Goal: Task Accomplishment & Management: Manage account settings

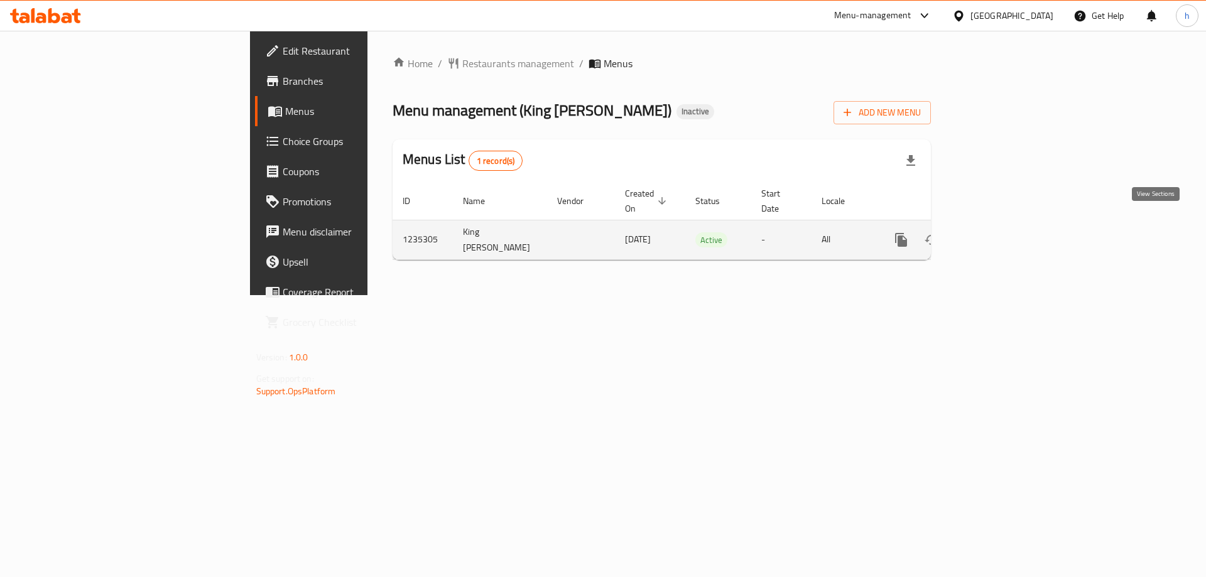
click at [997, 234] on icon "enhanced table" at bounding box center [991, 239] width 11 height 11
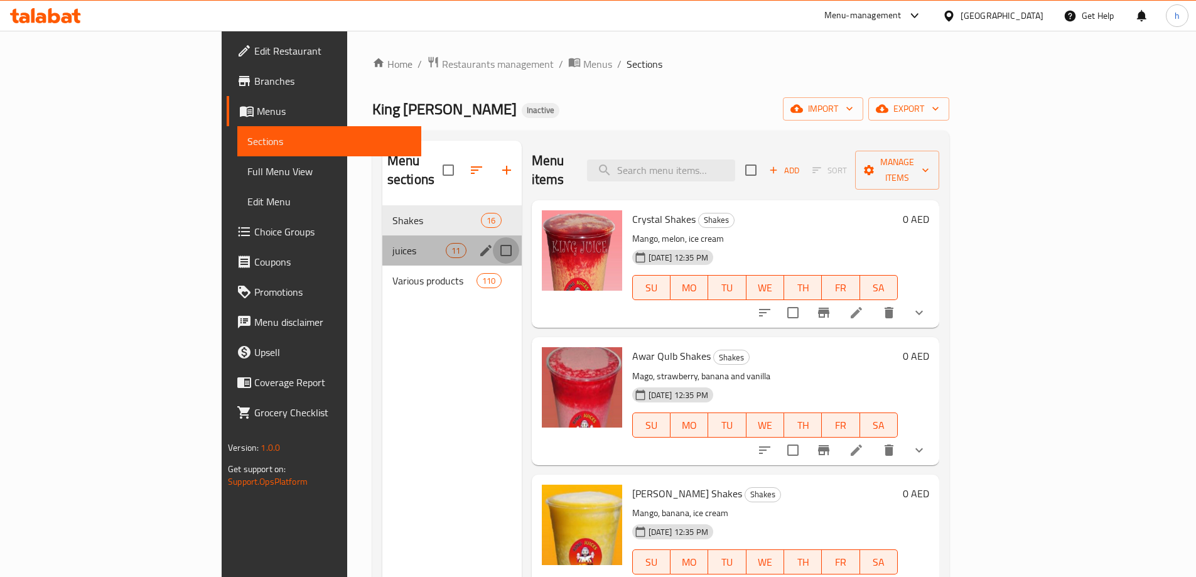
click at [493, 237] on input "Menu sections" at bounding box center [506, 250] width 26 height 26
checkbox input "true"
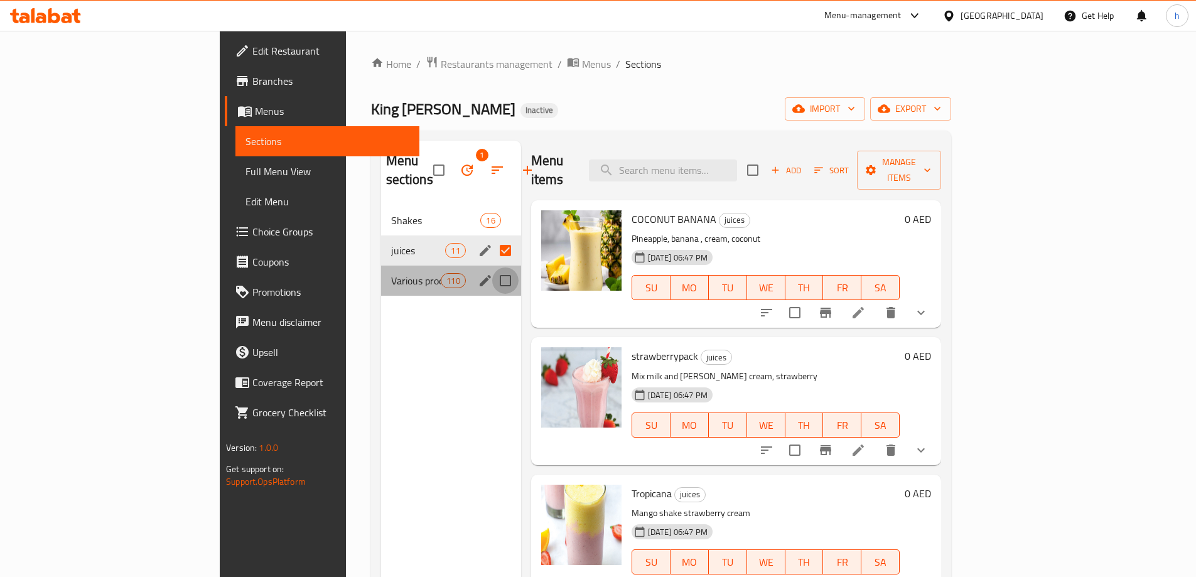
click at [492, 268] on input "Menu sections" at bounding box center [505, 281] width 26 height 26
checkbox input "true"
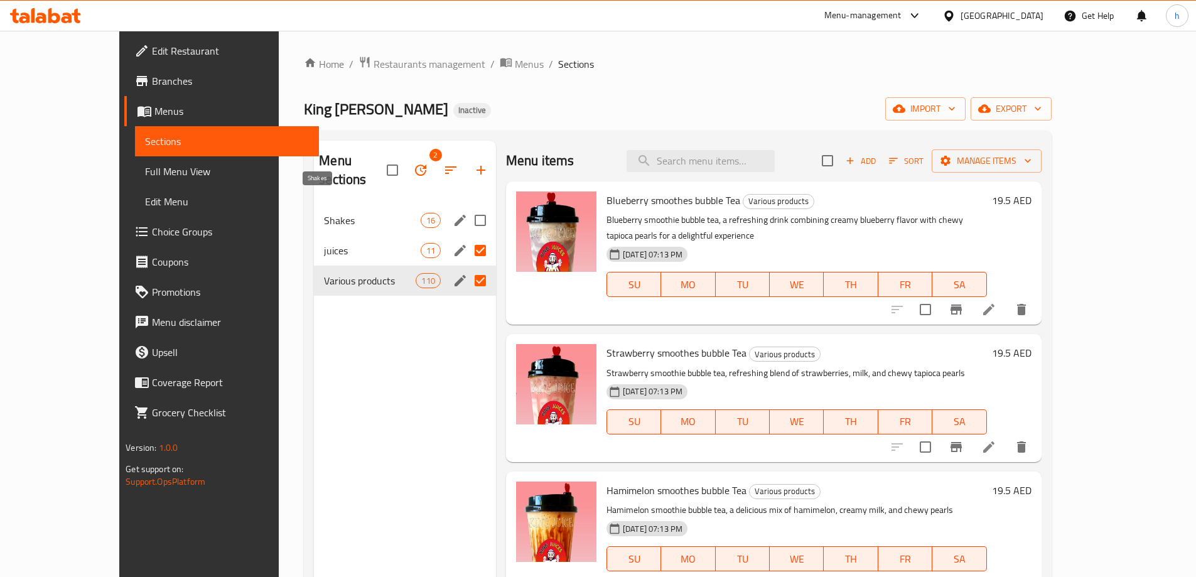
click at [349, 213] on span "Shakes" at bounding box center [372, 220] width 96 height 15
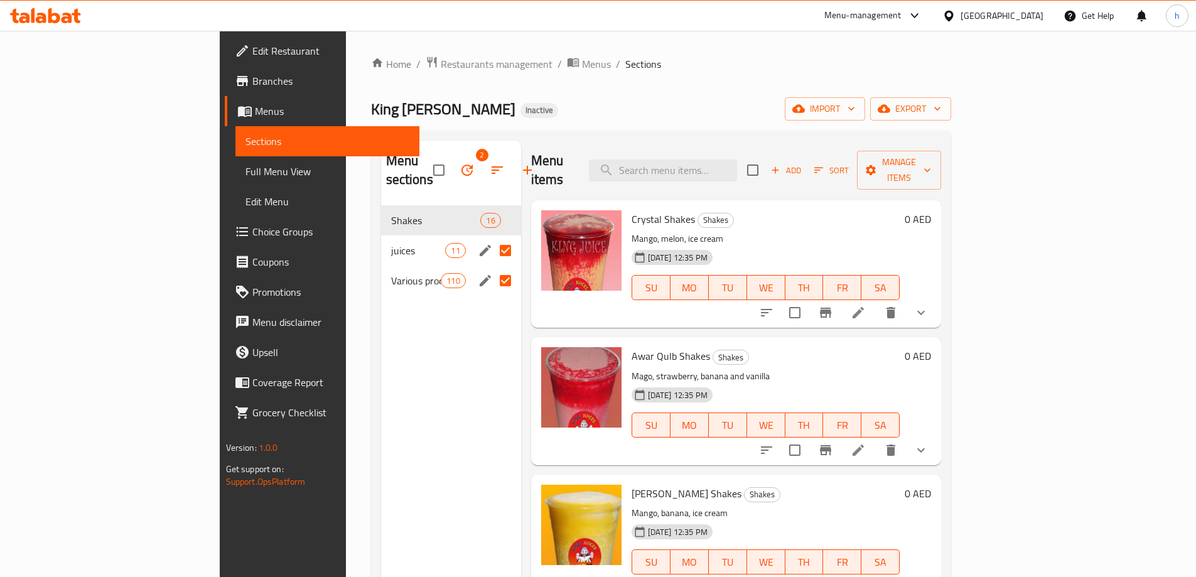
click at [255, 112] on span "Menus" at bounding box center [332, 111] width 154 height 15
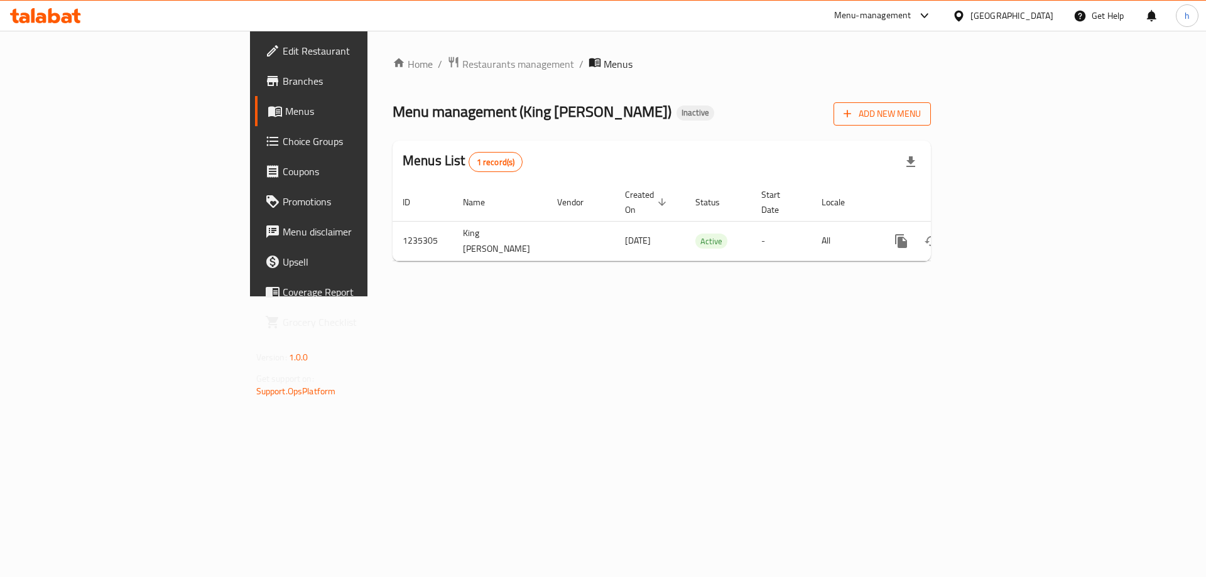
click at [921, 113] on span "Add New Menu" at bounding box center [881, 114] width 77 height 16
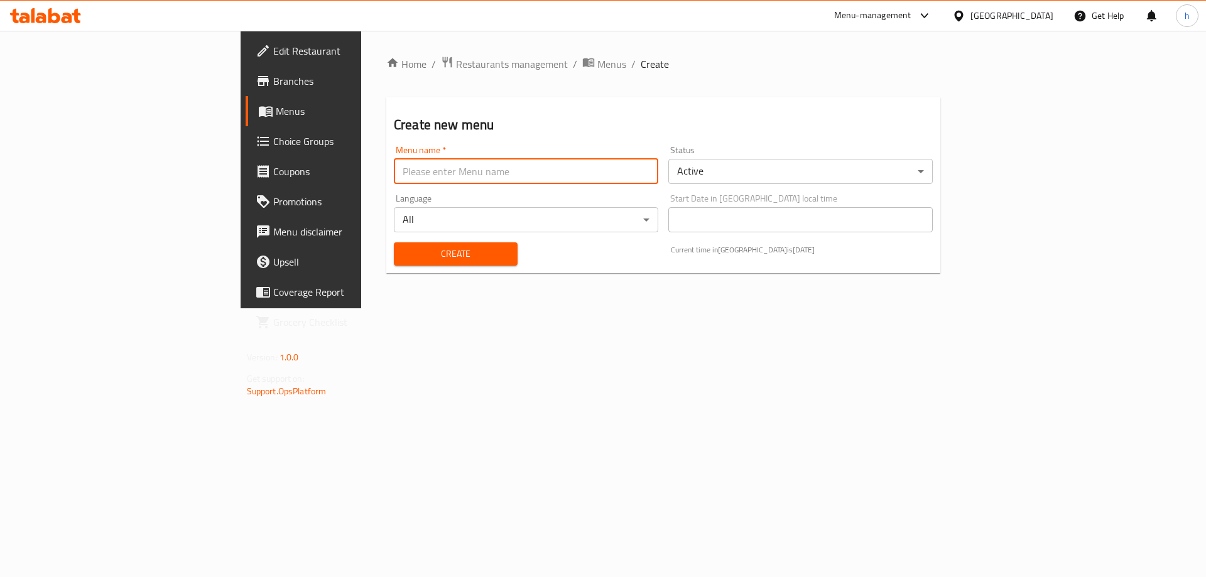
click at [487, 177] on input "text" at bounding box center [526, 171] width 264 height 25
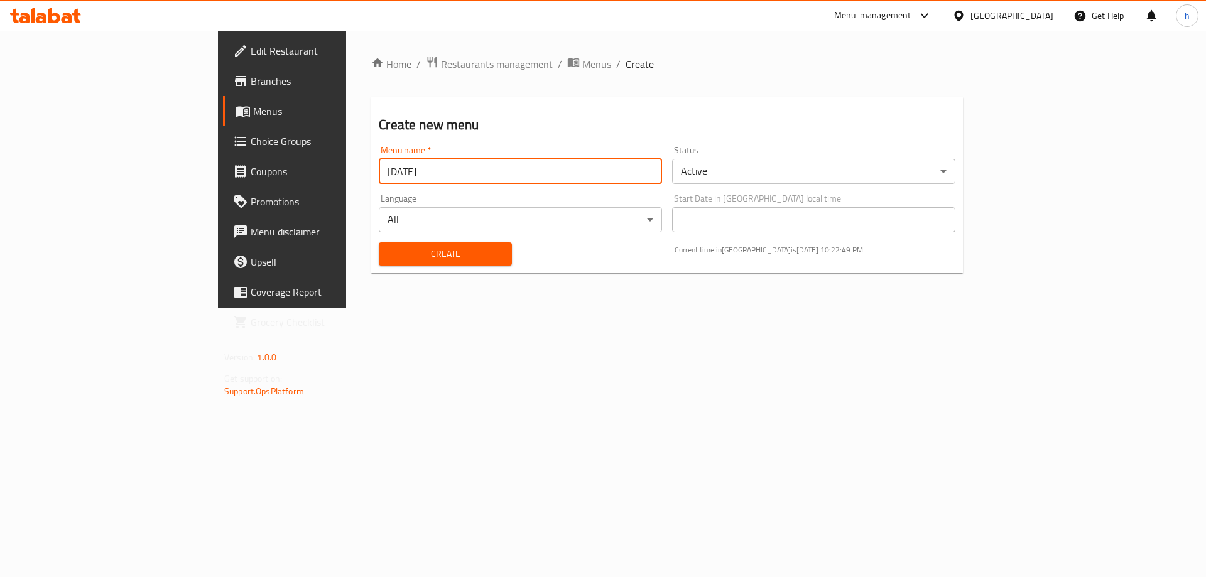
type input "14/8/2025"
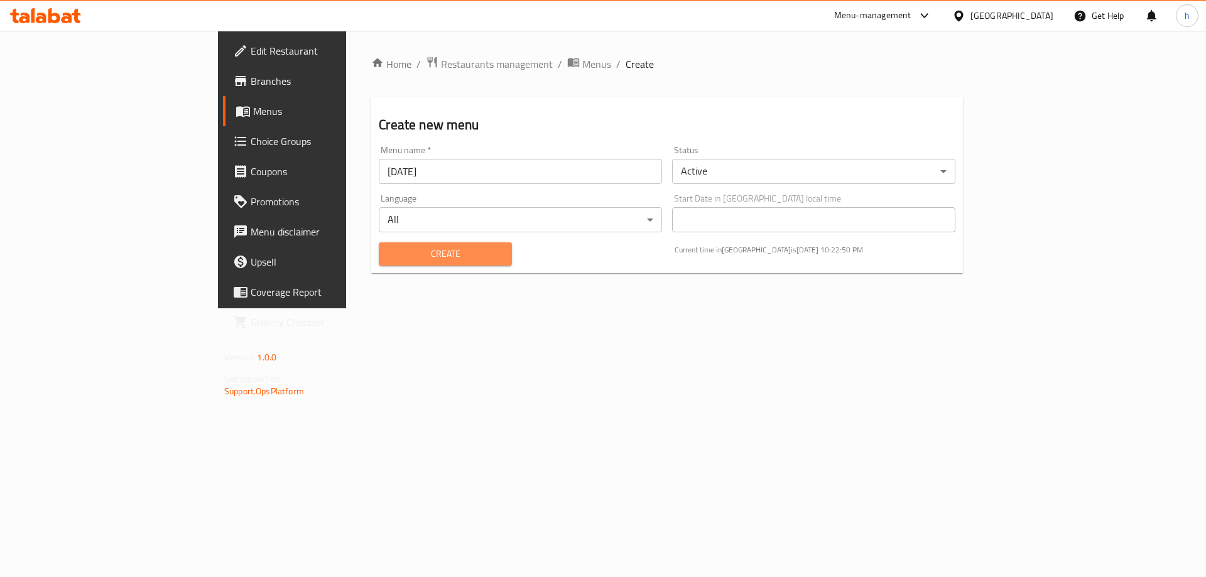
click at [421, 262] on button "Create" at bounding box center [445, 253] width 133 height 23
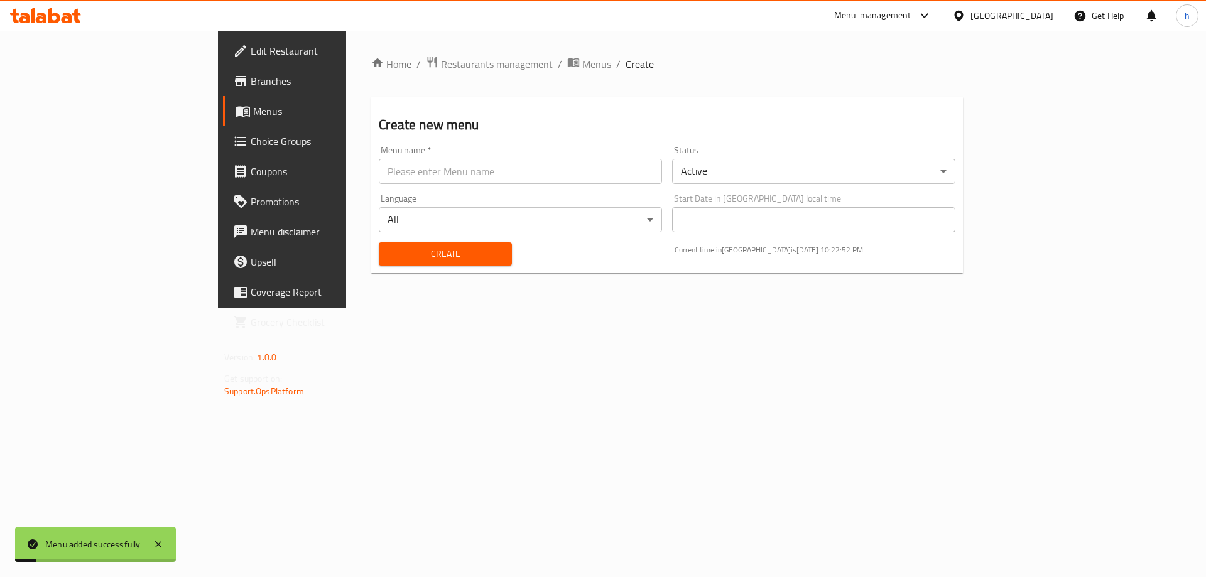
click at [253, 106] on span "Menus" at bounding box center [331, 111] width 156 height 15
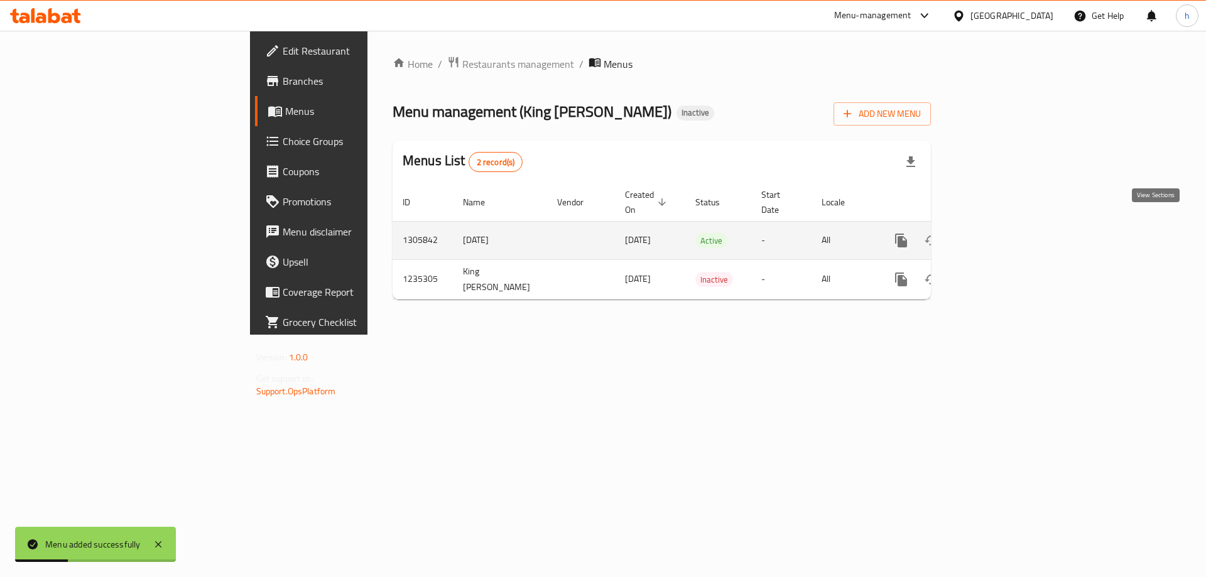
click at [999, 233] on icon "enhanced table" at bounding box center [991, 240] width 15 height 15
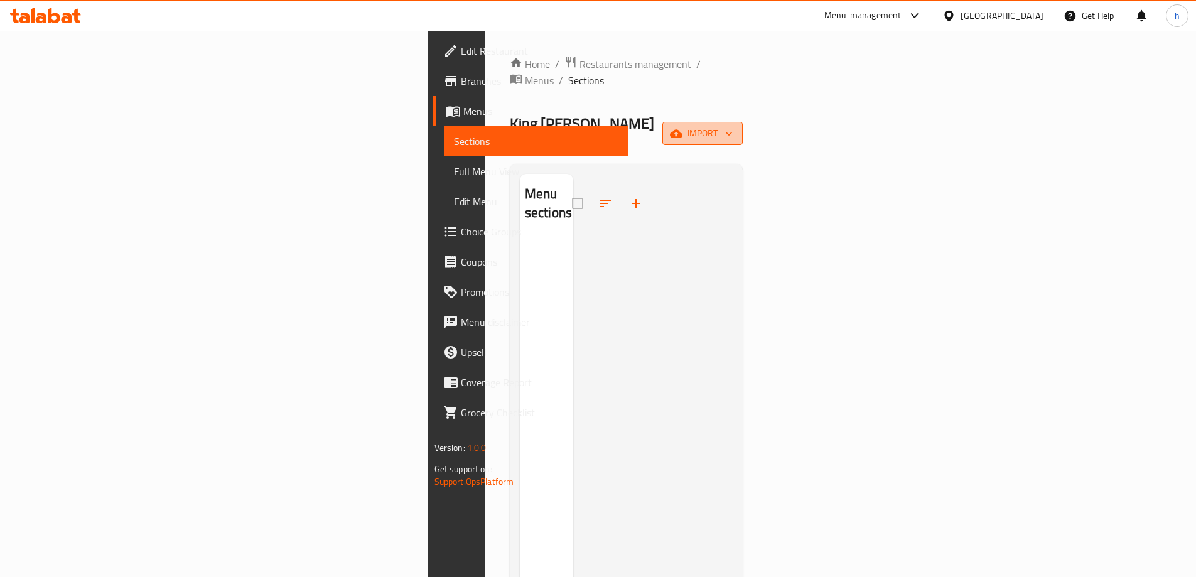
click at [683, 127] on icon "button" at bounding box center [676, 133] width 13 height 13
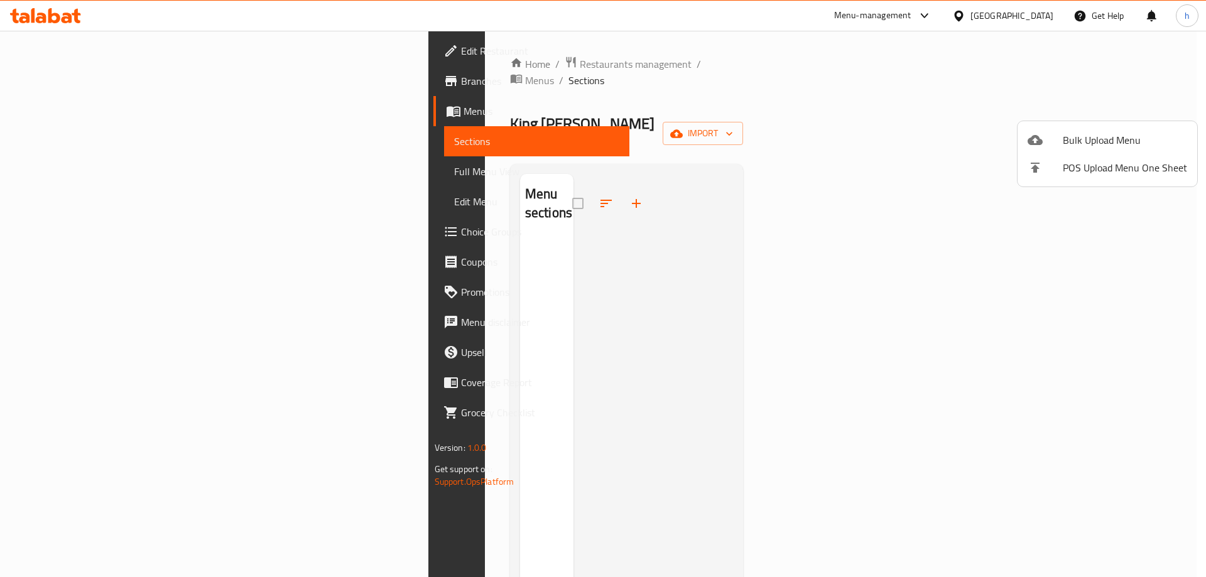
click at [1043, 146] on div at bounding box center [1044, 140] width 35 height 15
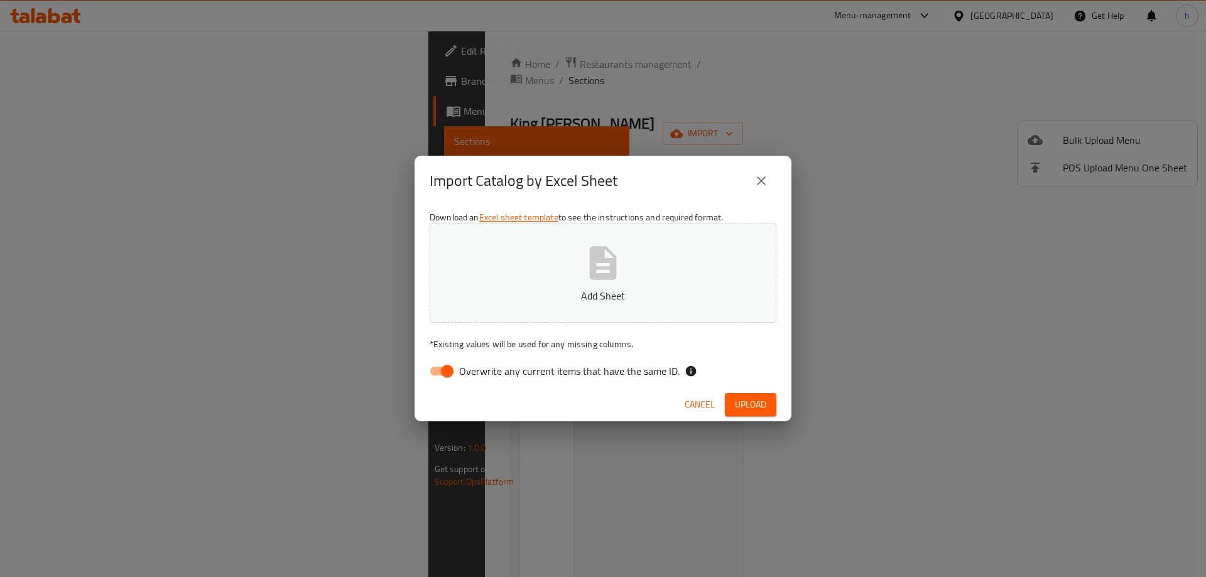
click at [685, 232] on button "Add Sheet" at bounding box center [603, 273] width 347 height 99
click at [437, 367] on input "Overwrite any current items that have the same ID." at bounding box center [447, 371] width 72 height 24
checkbox input "false"
click at [742, 399] on span "Upload" at bounding box center [750, 405] width 31 height 16
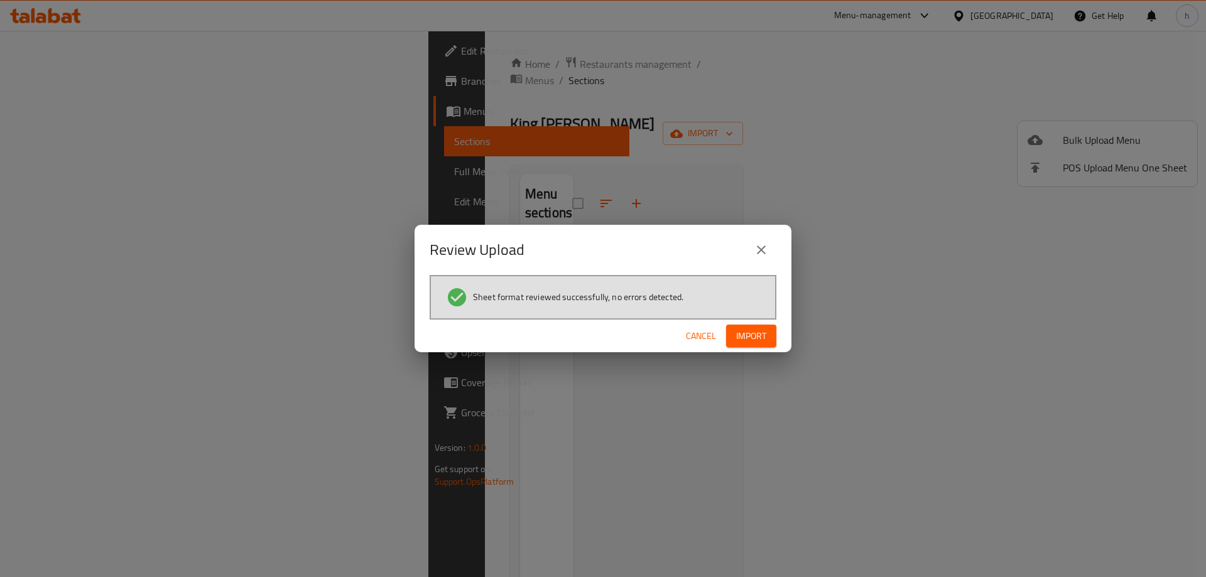
click at [742, 327] on button "Import" at bounding box center [751, 336] width 50 height 23
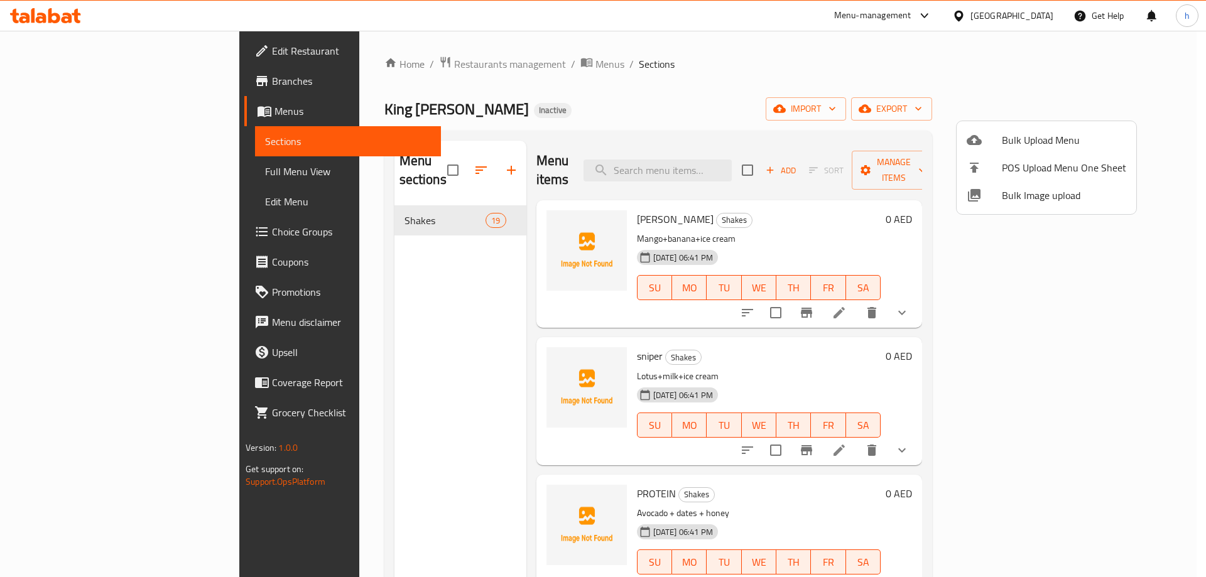
click at [77, 175] on div at bounding box center [603, 288] width 1206 height 577
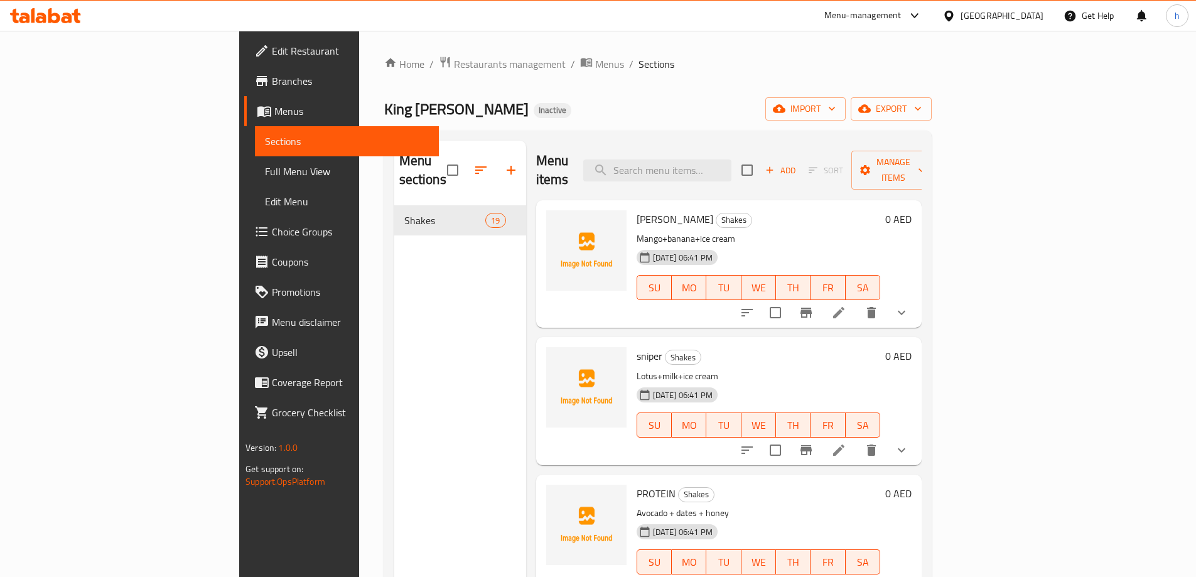
click at [265, 170] on span "Full Menu View" at bounding box center [347, 171] width 164 height 15
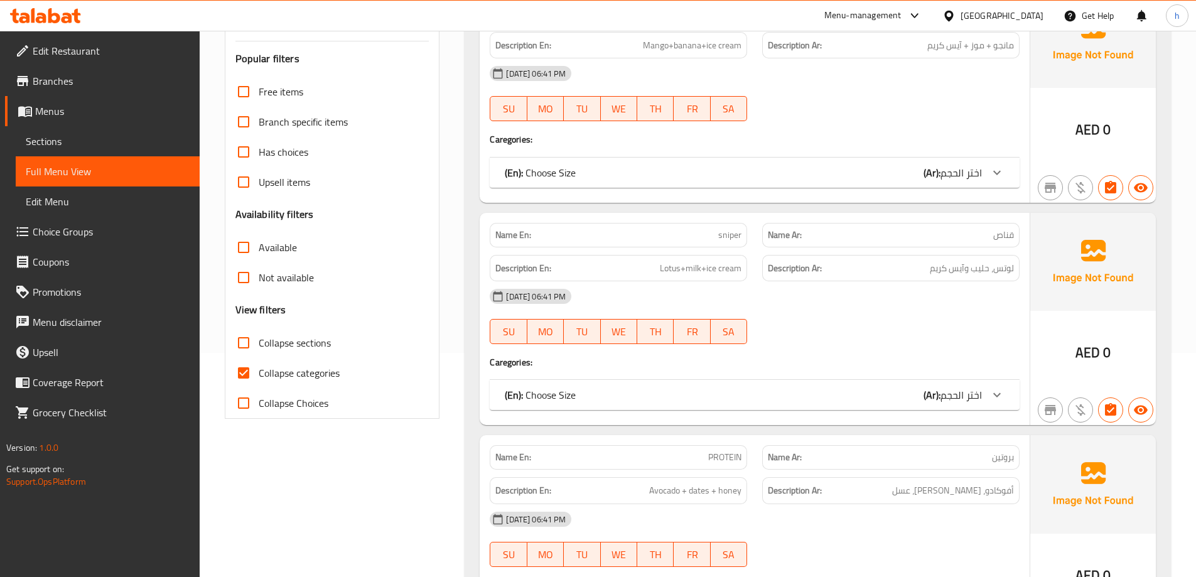
scroll to position [251, 0]
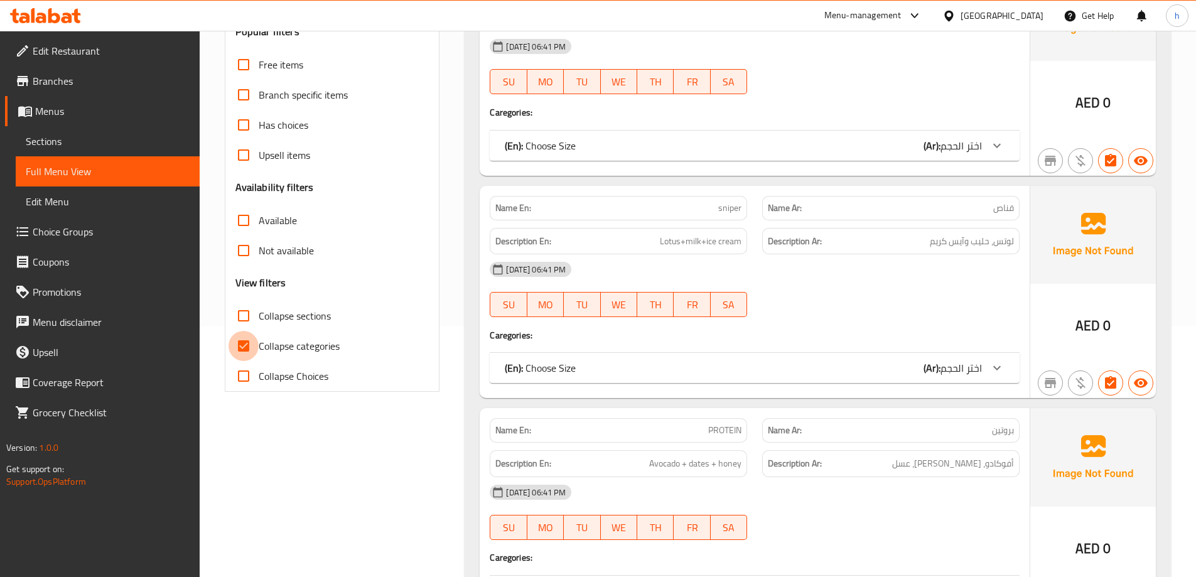
click at [249, 342] on input "Collapse categories" at bounding box center [244, 346] width 30 height 30
checkbox input "false"
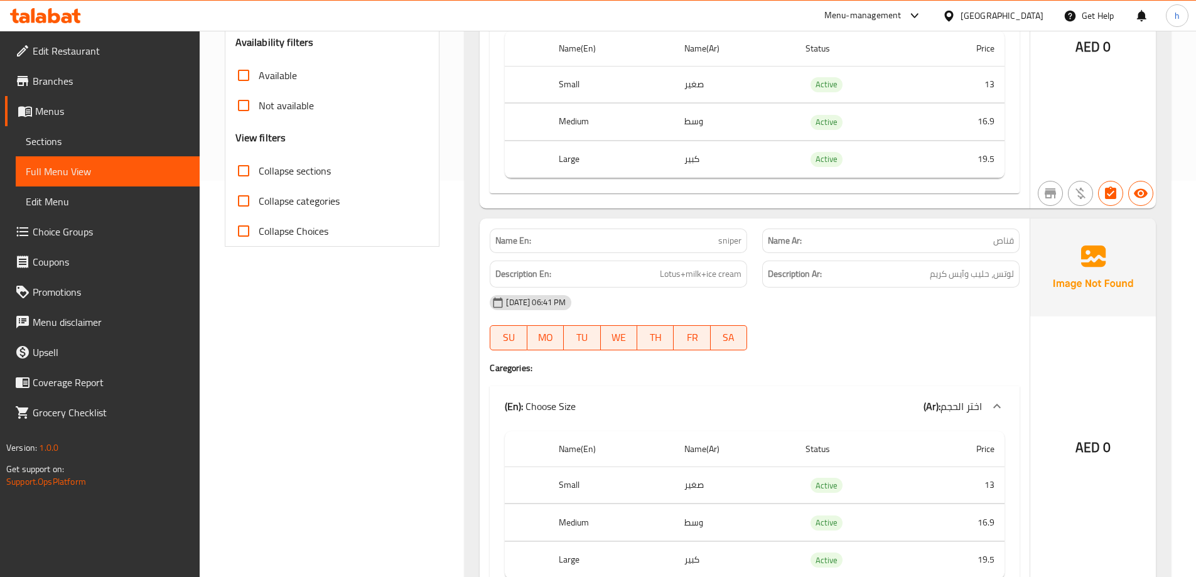
scroll to position [314, 0]
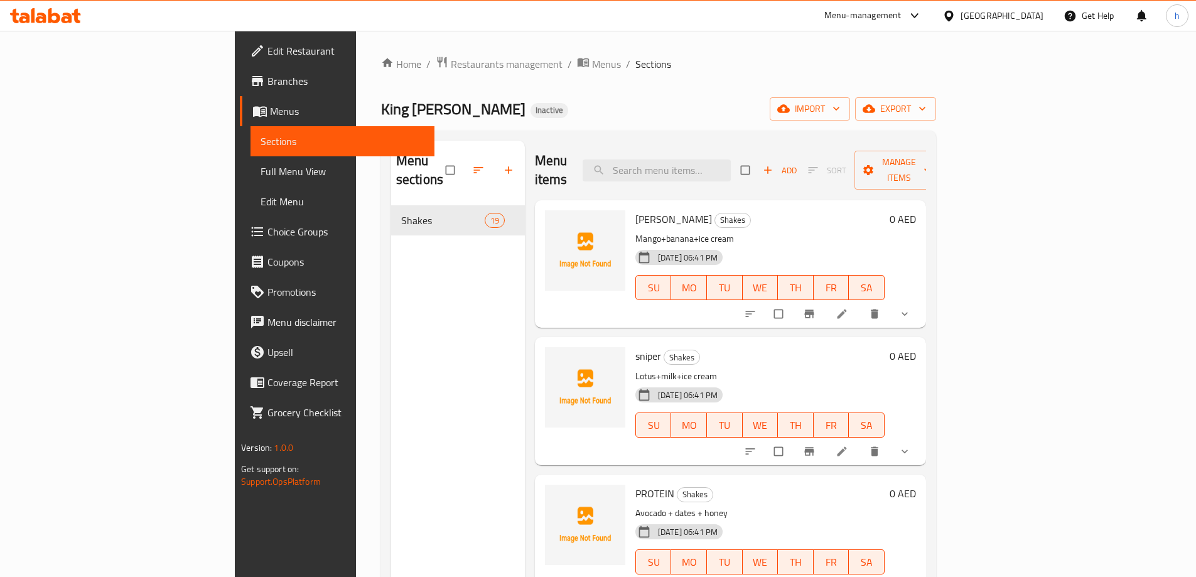
click at [848, 445] on icon at bounding box center [842, 451] width 13 height 13
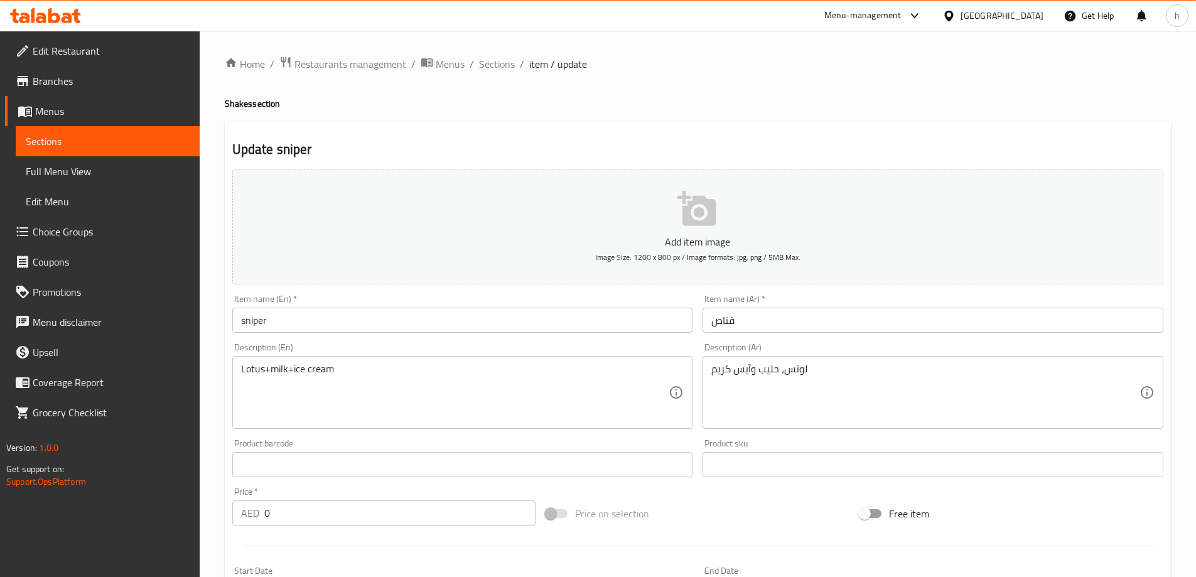
click at [720, 320] on input "قناص" at bounding box center [933, 320] width 461 height 25
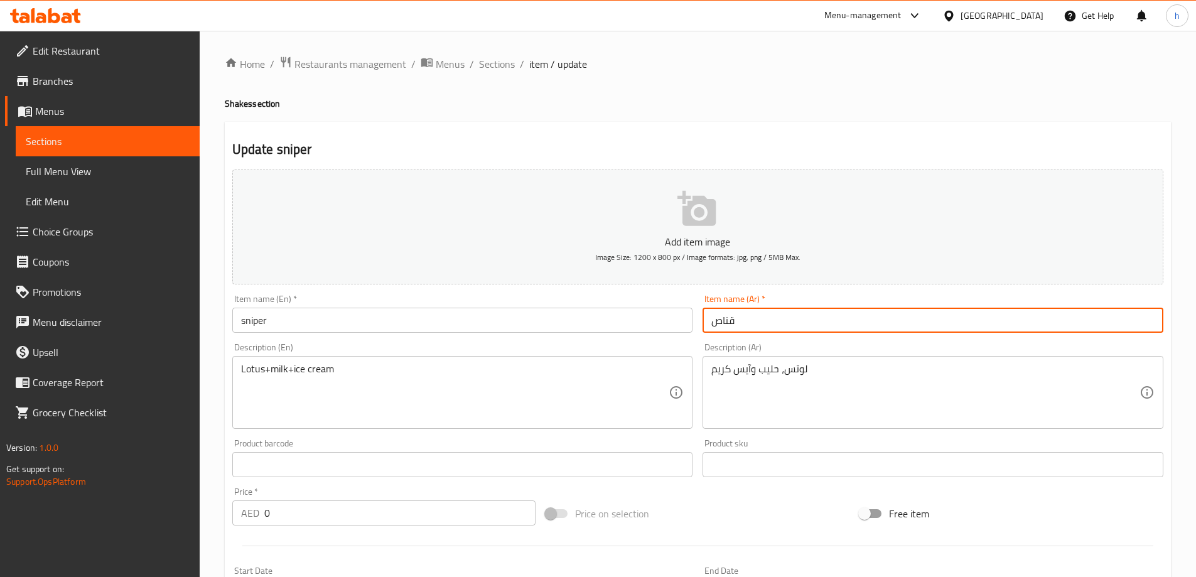
click at [720, 320] on input "قناص" at bounding box center [933, 320] width 461 height 25
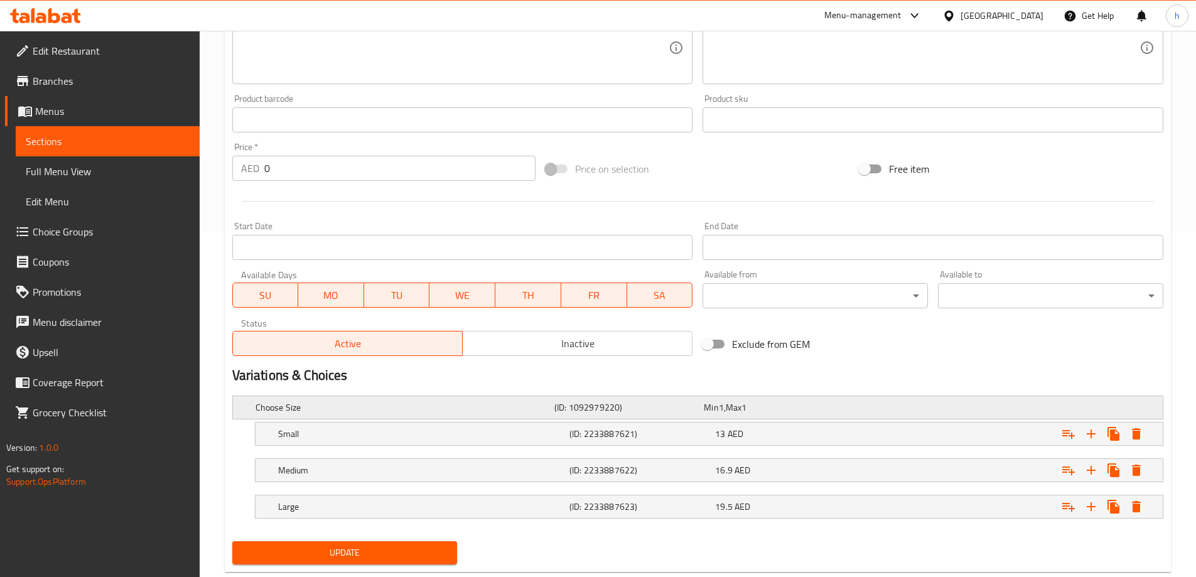
scroll to position [375, 0]
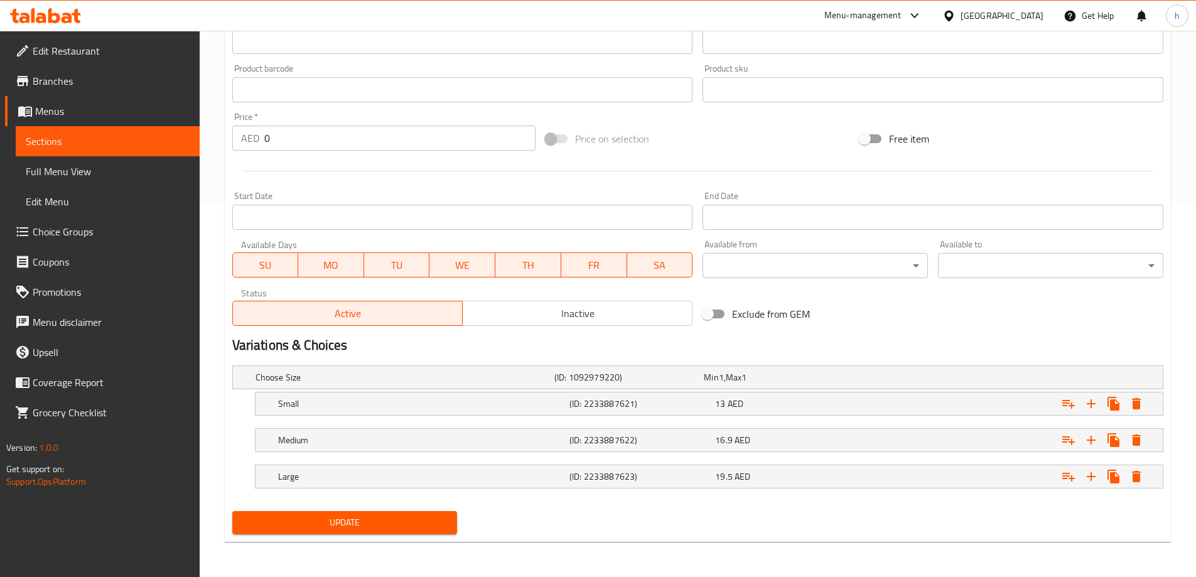
type input "سنايبر"
click at [390, 526] on span "Update" at bounding box center [344, 523] width 205 height 16
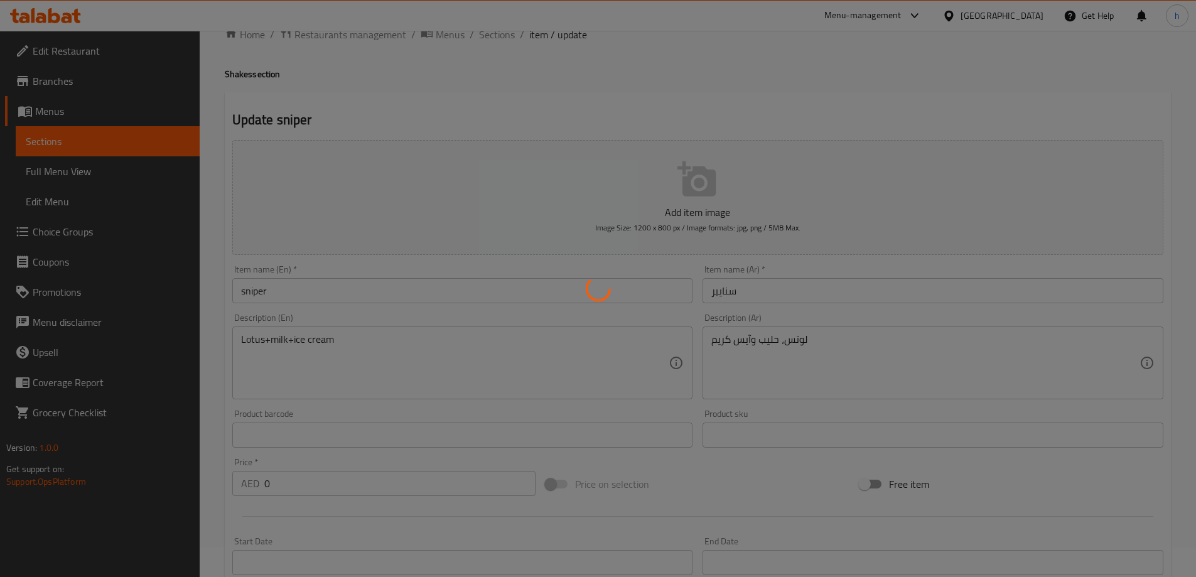
scroll to position [0, 0]
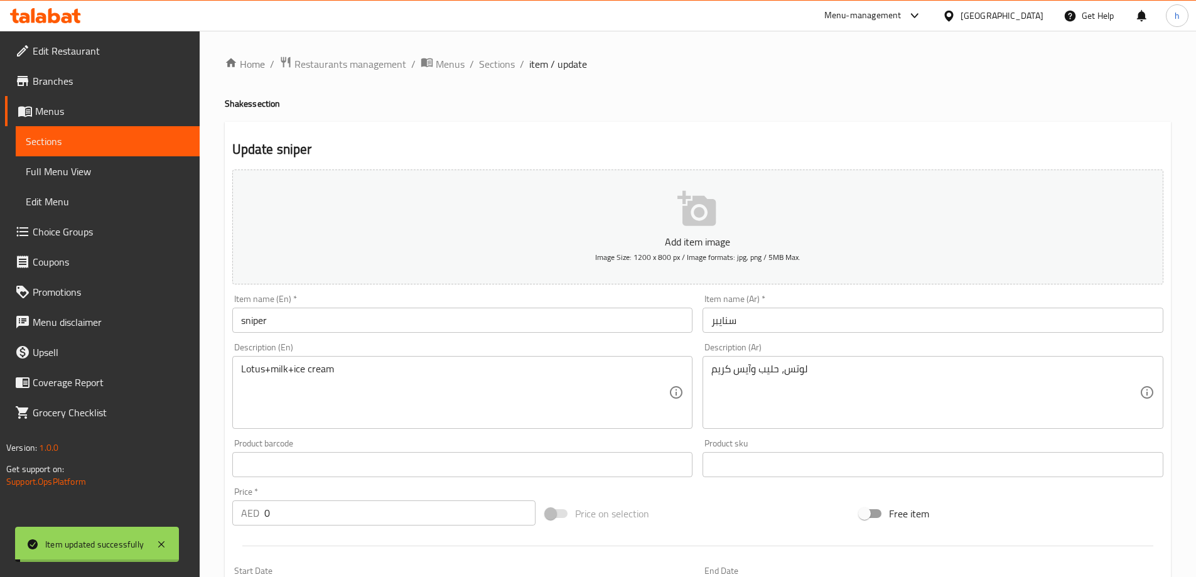
click at [114, 138] on span "Sections" at bounding box center [108, 141] width 164 height 15
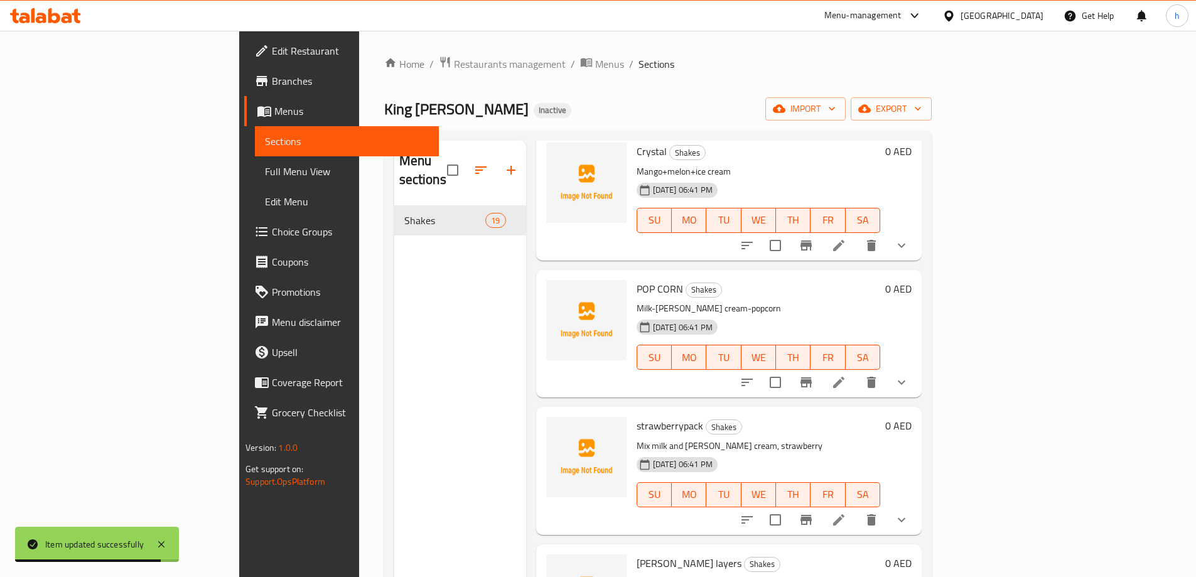
scroll to position [879, 0]
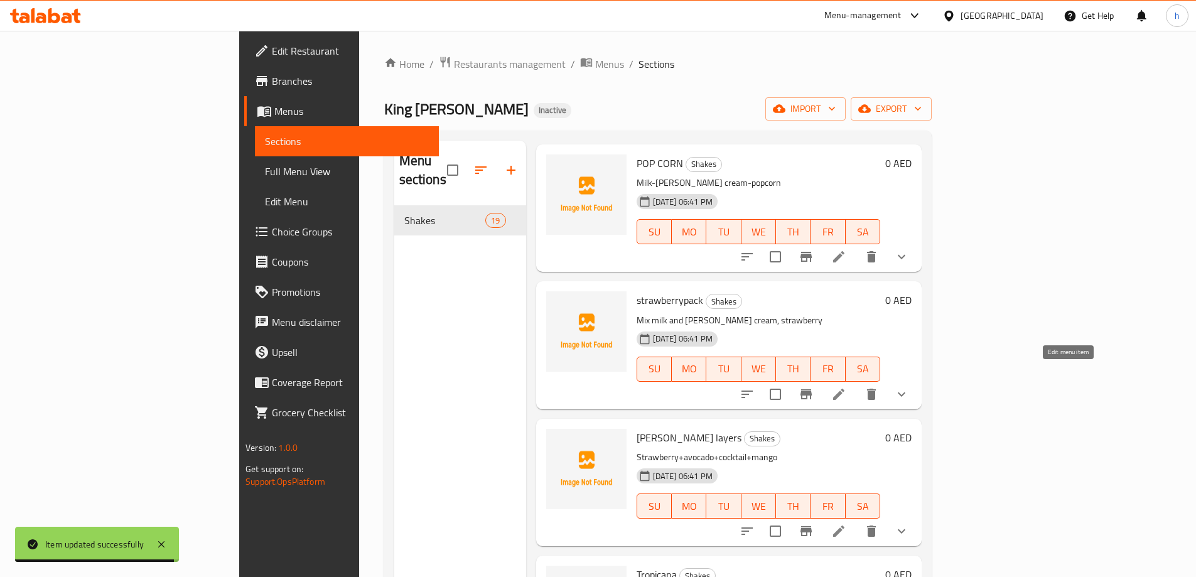
click at [845, 389] on icon at bounding box center [838, 394] width 11 height 11
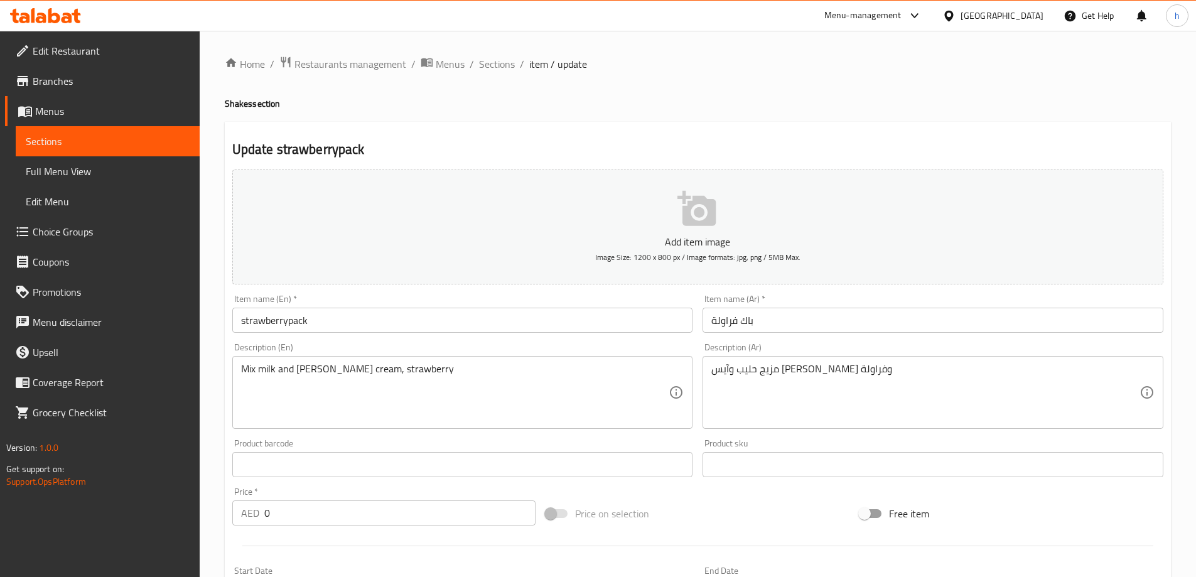
click at [288, 323] on input "strawberrypack" at bounding box center [462, 320] width 461 height 25
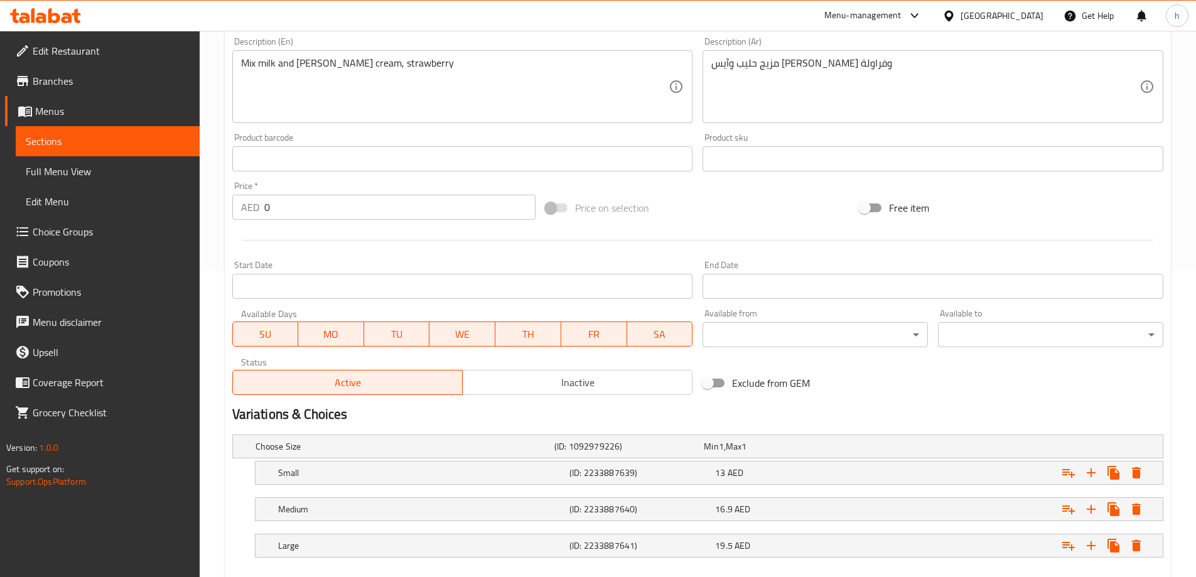
scroll to position [375, 0]
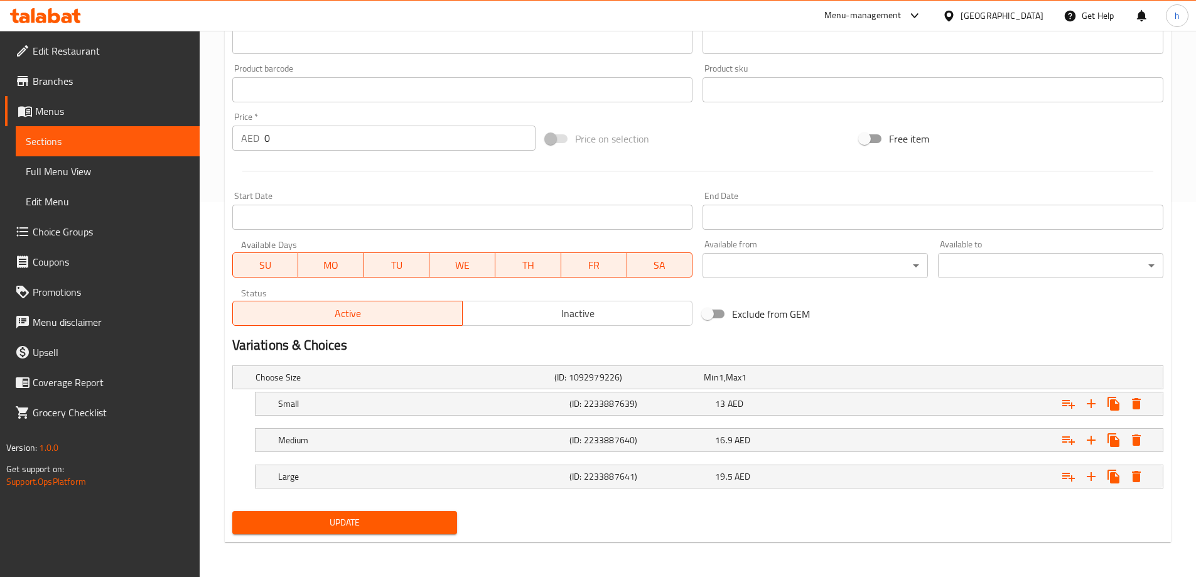
type input "strawberry pack"
click at [364, 523] on span "Update" at bounding box center [344, 523] width 205 height 16
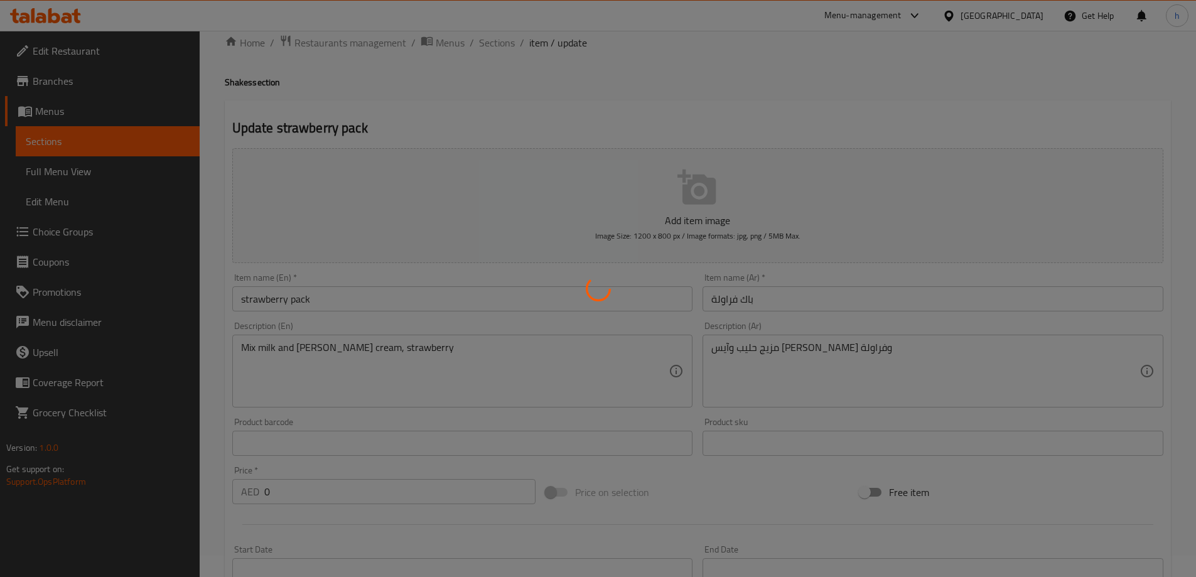
scroll to position [0, 0]
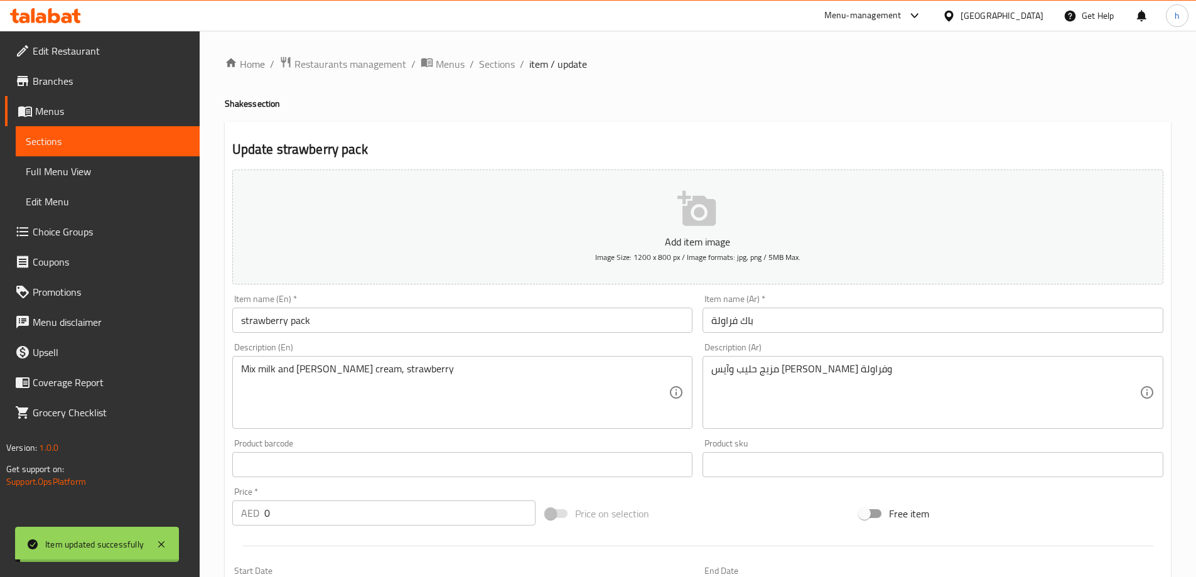
click at [133, 142] on span "Sections" at bounding box center [108, 141] width 164 height 15
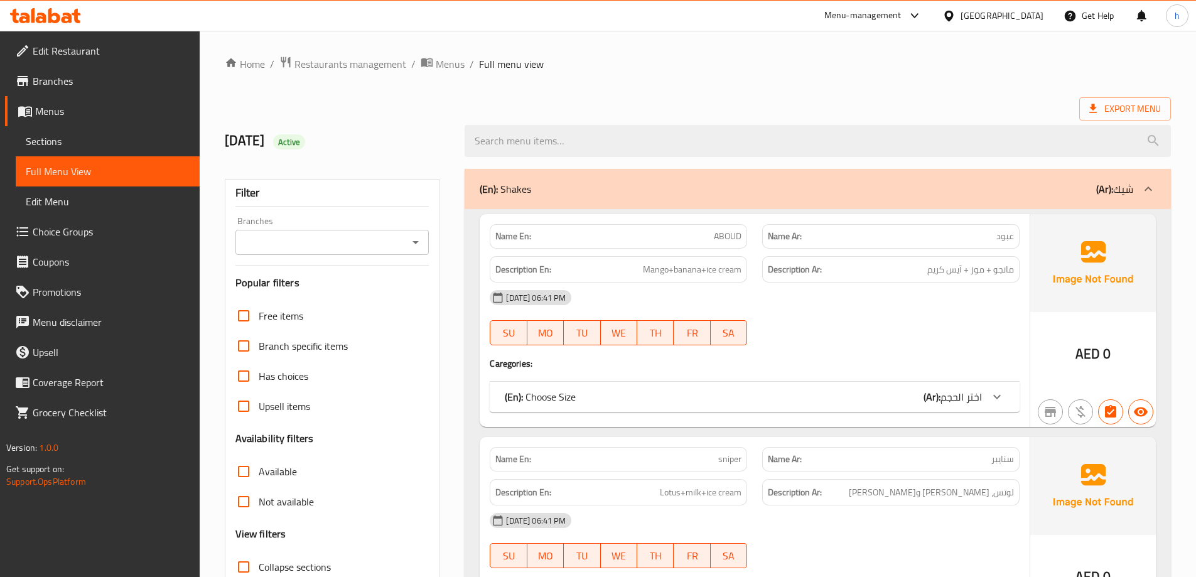
scroll to position [63, 0]
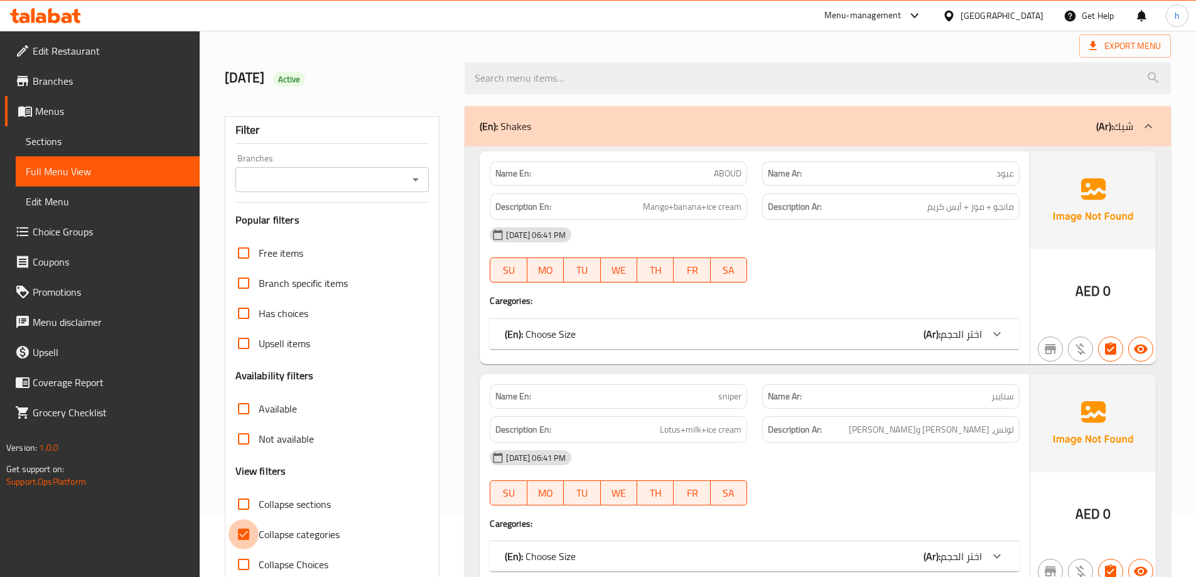
click at [246, 531] on input "Collapse categories" at bounding box center [244, 534] width 30 height 30
checkbox input "false"
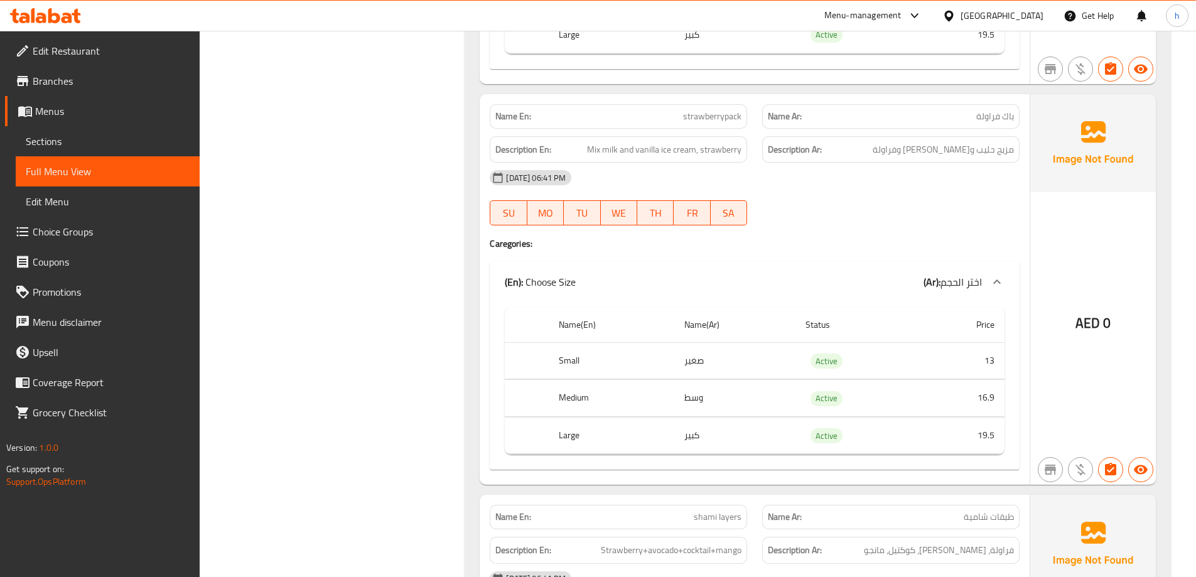
scroll to position [2952, 0]
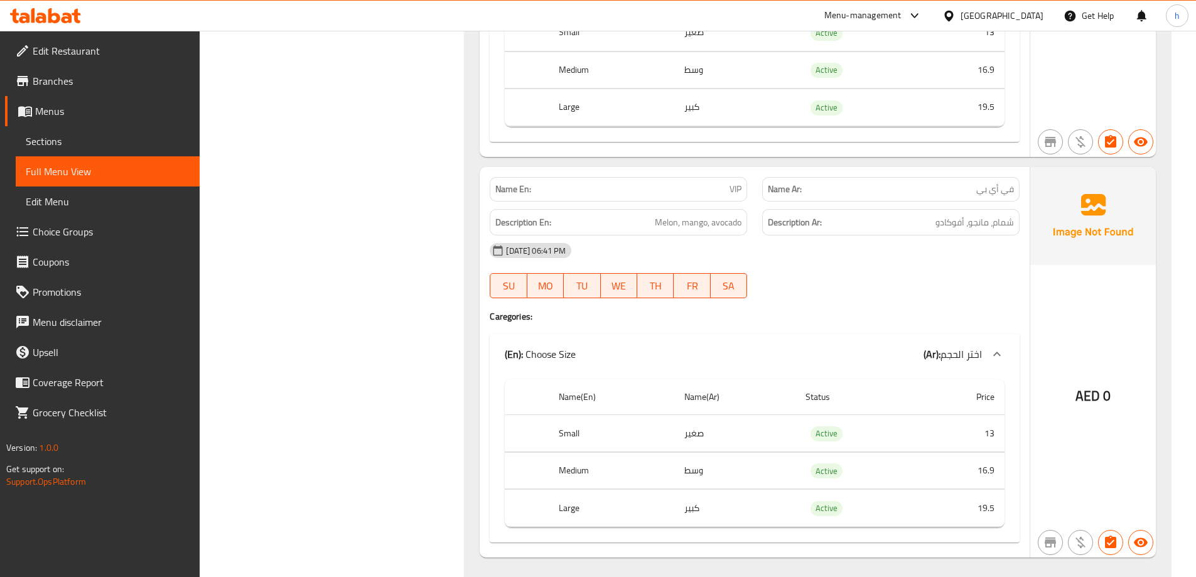
scroll to position [6962, 0]
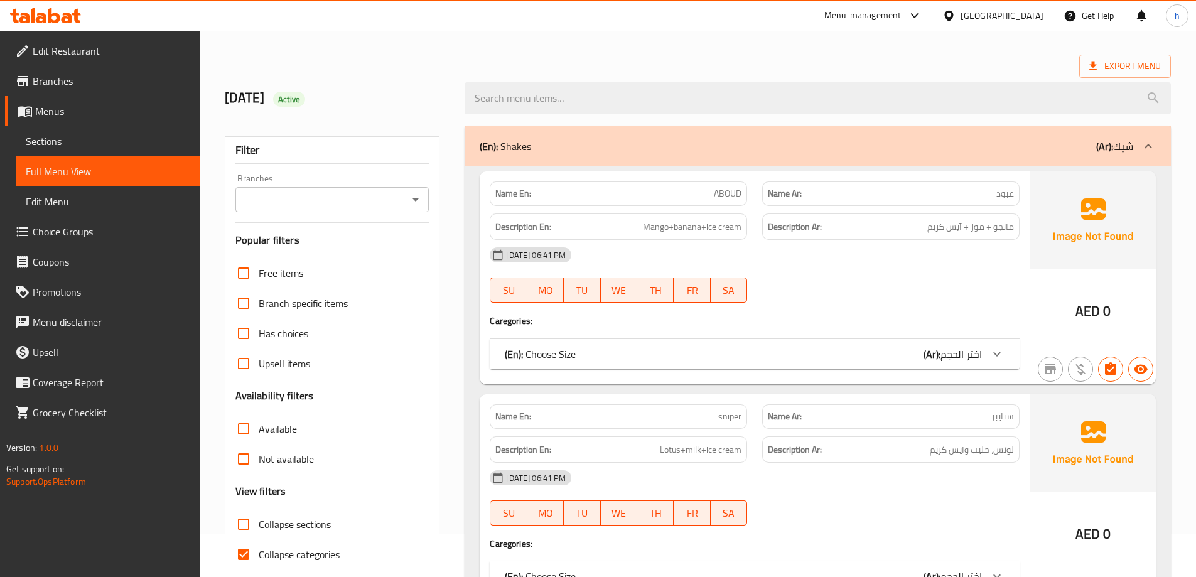
scroll to position [126, 0]
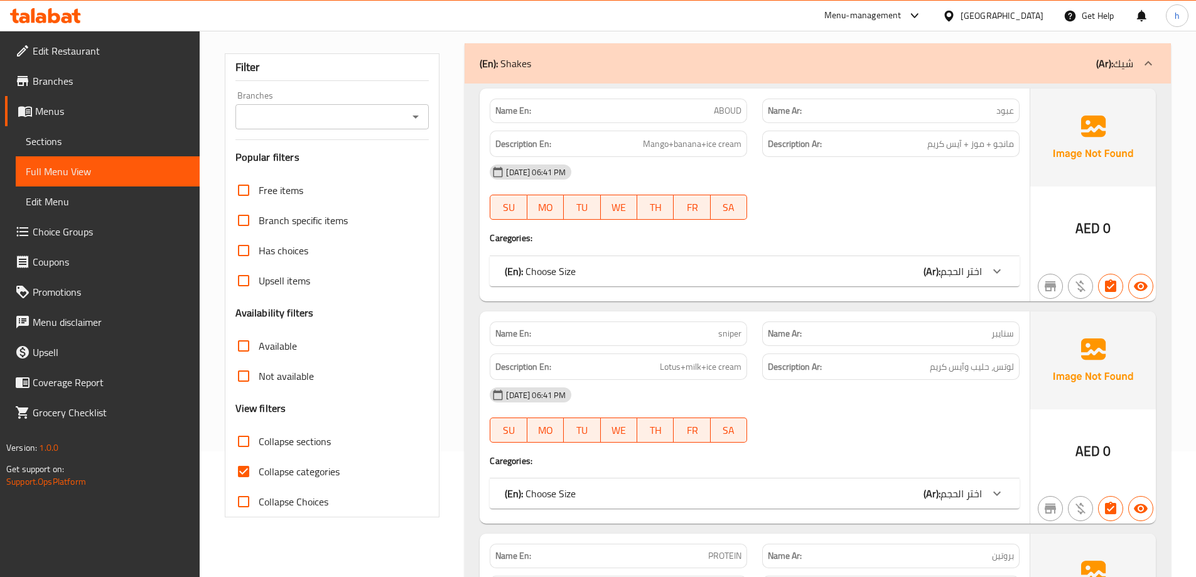
click at [249, 472] on input "Collapse categories" at bounding box center [244, 472] width 30 height 30
checkbox input "false"
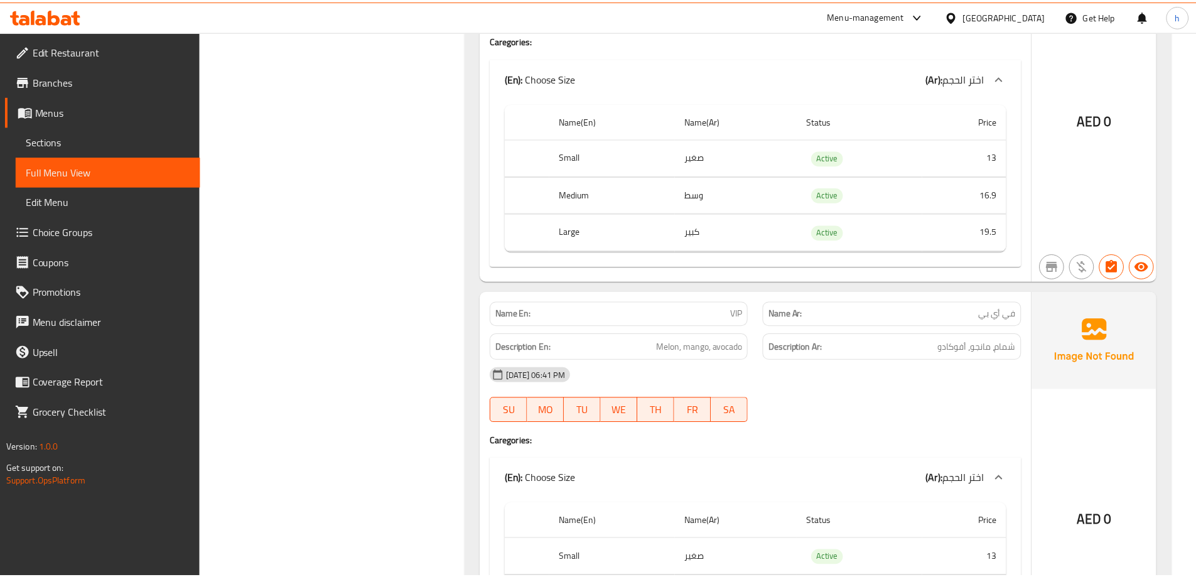
scroll to position [7339, 0]
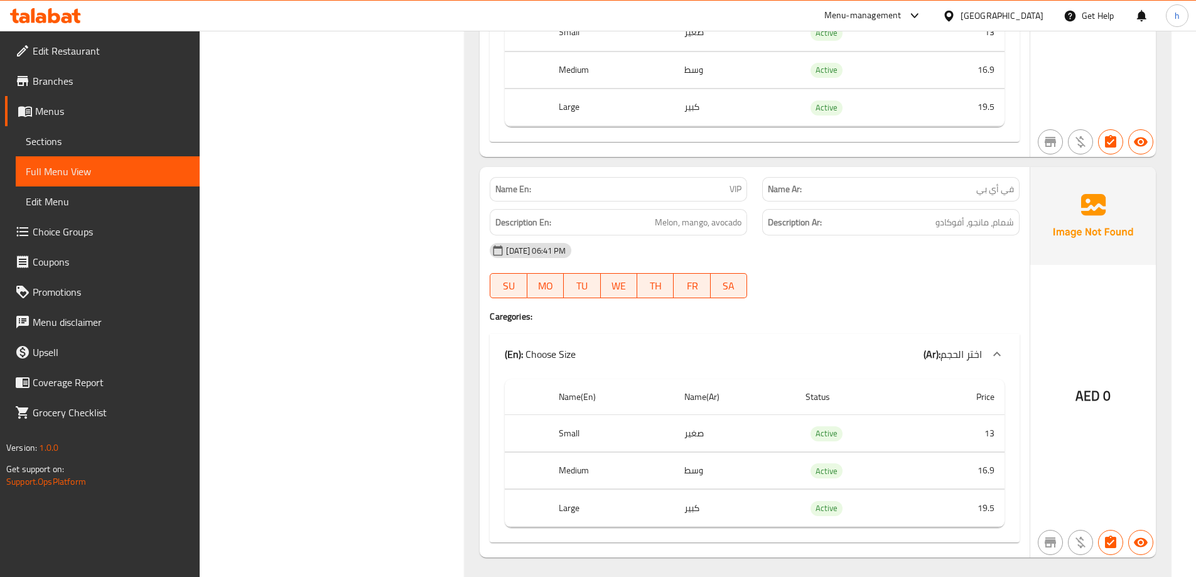
click at [59, 16] on icon at bounding box center [54, 15] width 12 height 15
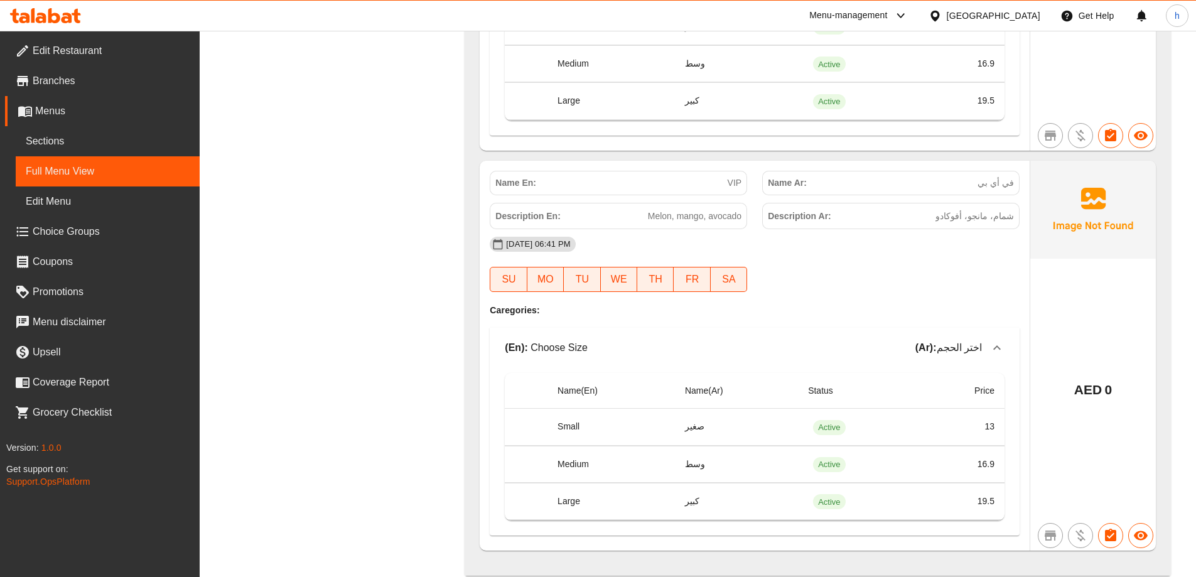
scroll to position [7335, 0]
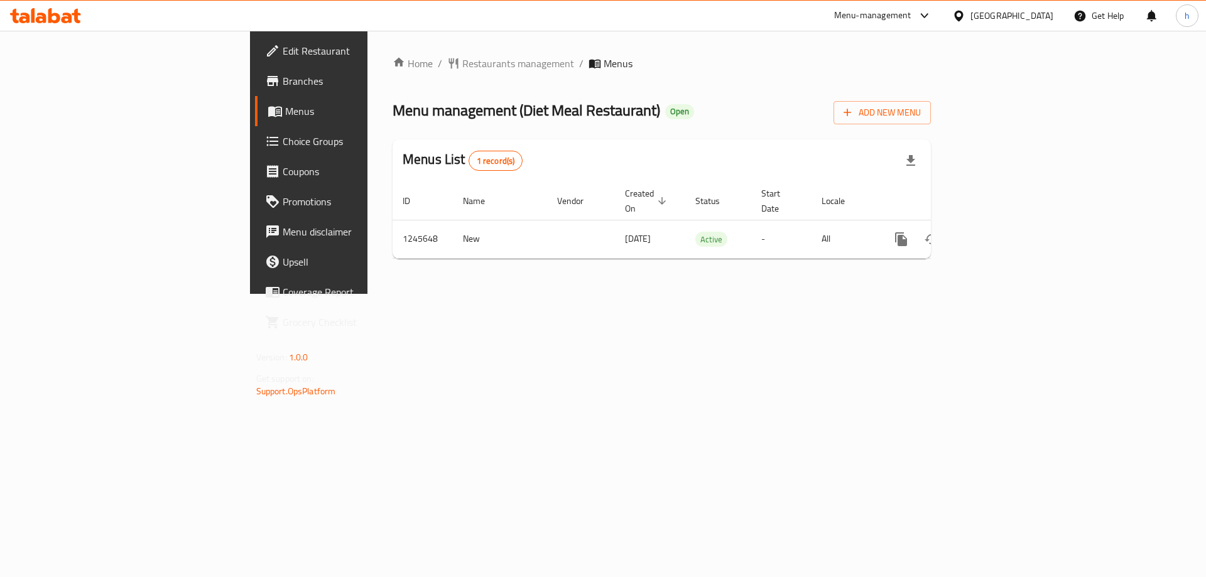
click at [283, 78] on span "Branches" at bounding box center [362, 80] width 159 height 15
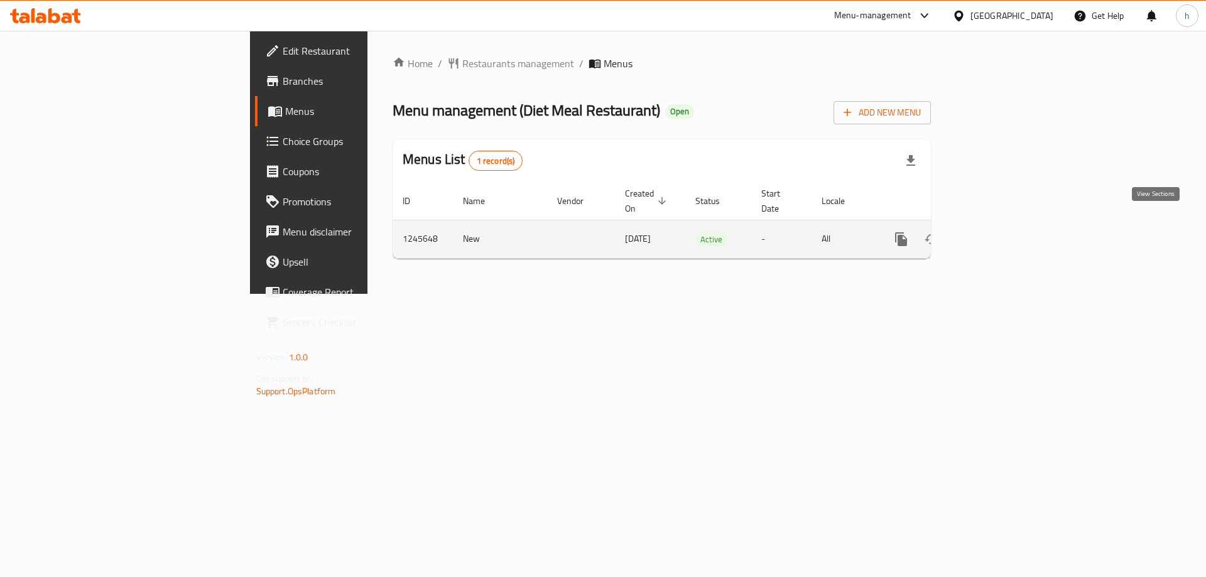
click at [999, 232] on icon "enhanced table" at bounding box center [991, 239] width 15 height 15
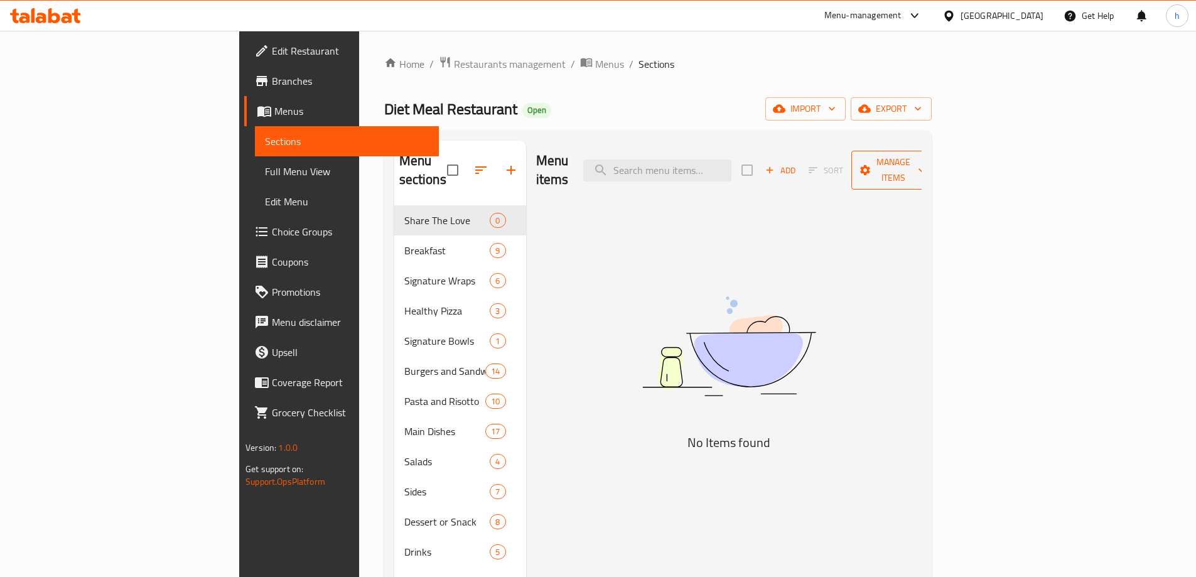
click at [926, 158] on span "Manage items" at bounding box center [894, 169] width 64 height 31
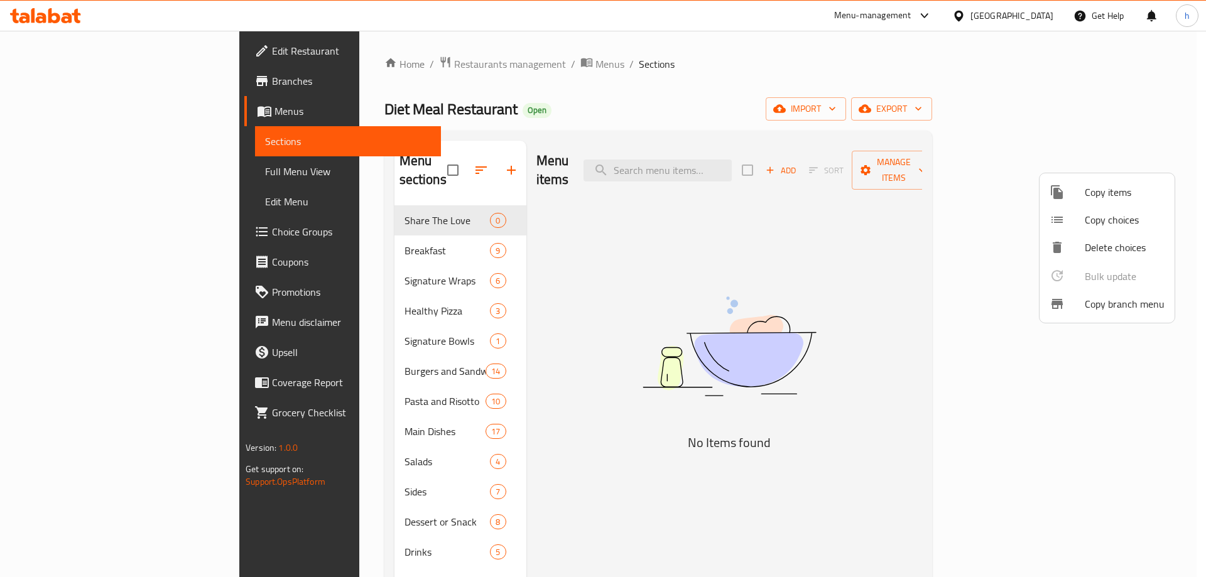
click at [1129, 304] on span "Copy branch menu" at bounding box center [1125, 303] width 80 height 15
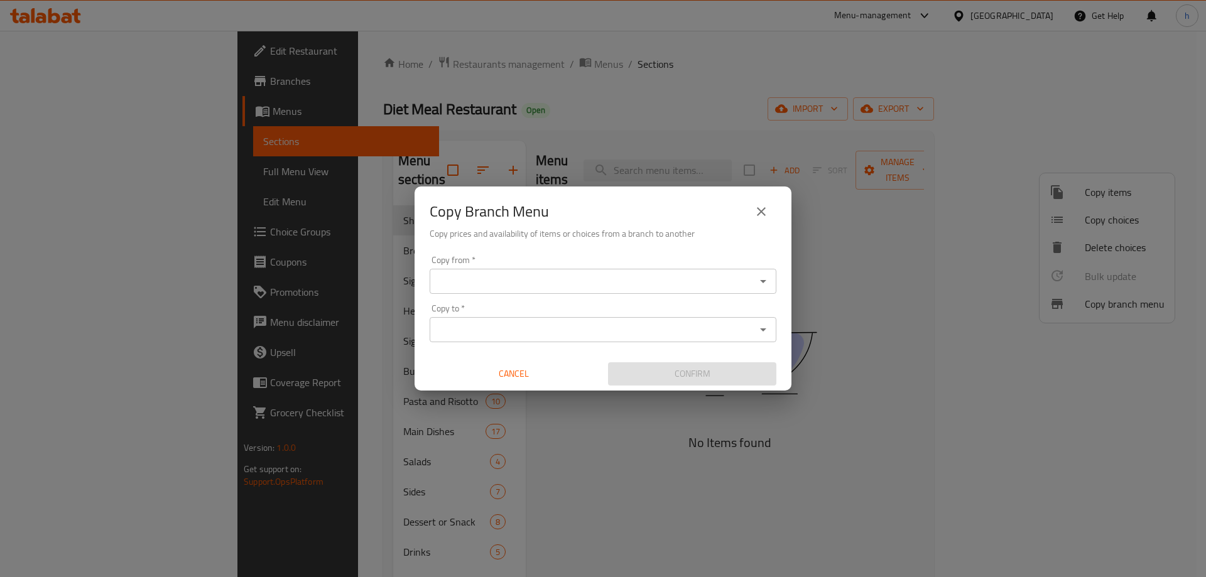
click at [561, 279] on input "Copy from   *" at bounding box center [592, 282] width 318 height 18
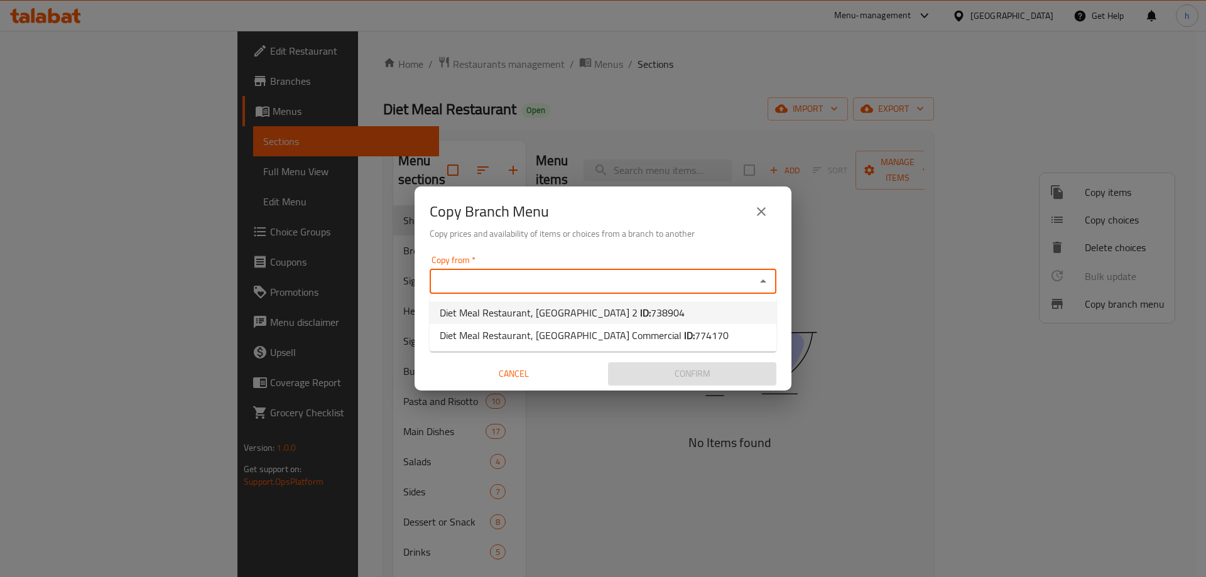
click at [651, 310] on span "738904" at bounding box center [668, 312] width 34 height 19
type input "Diet Meal Restaurant, [GEOGRAPHIC_DATA] 2"
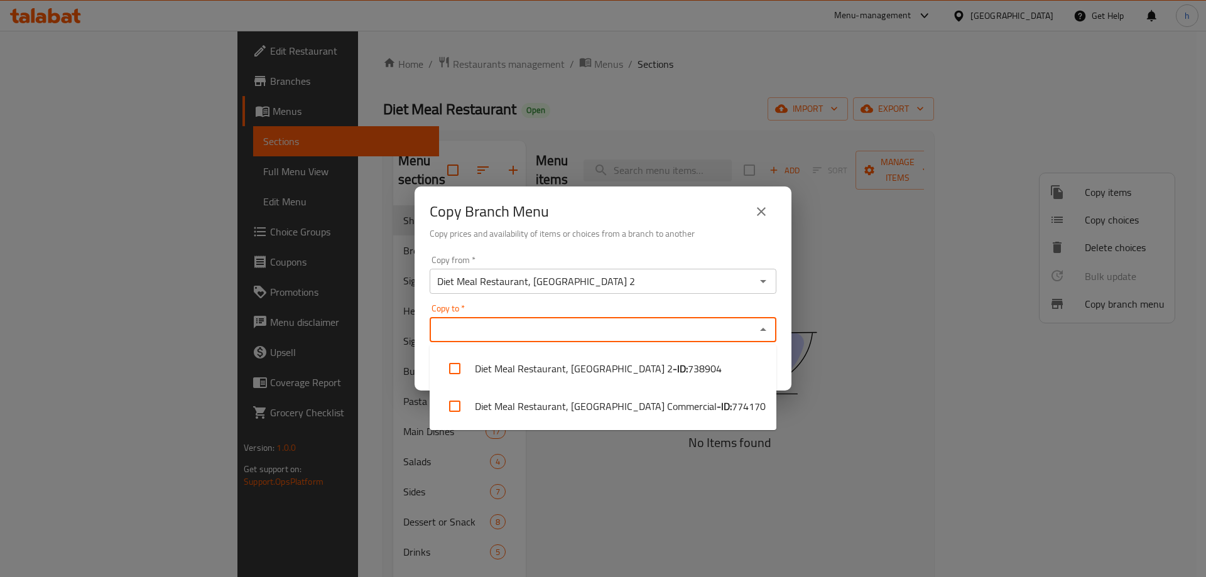
click at [627, 332] on input "Copy to   *" at bounding box center [592, 330] width 318 height 18
click at [732, 408] on span "774170" at bounding box center [749, 406] width 34 height 15
checkbox input "true"
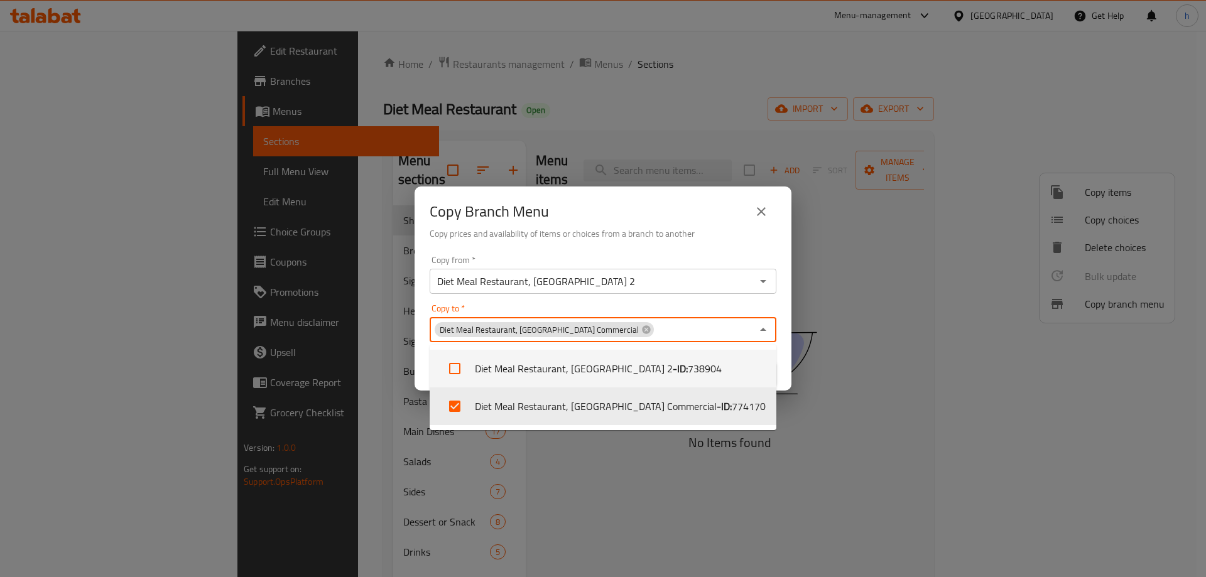
click at [764, 331] on icon "Close" at bounding box center [763, 329] width 6 height 3
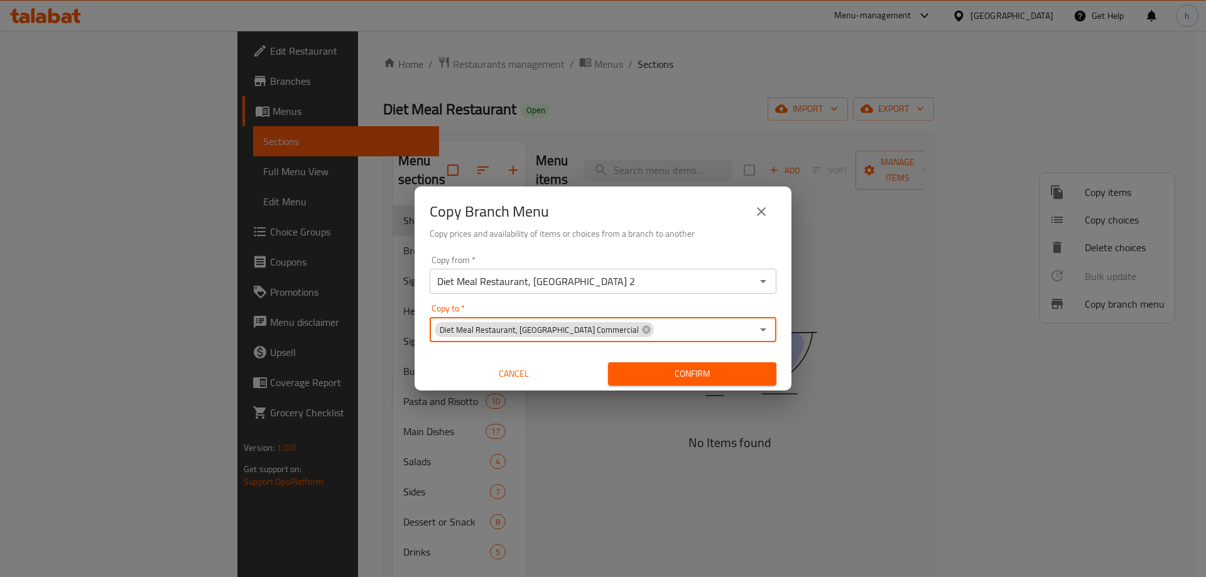
click at [702, 232] on h6 "Copy prices and availability of items or choices from a branch to another" at bounding box center [603, 234] width 347 height 14
click at [718, 372] on span "Confirm" at bounding box center [692, 374] width 148 height 16
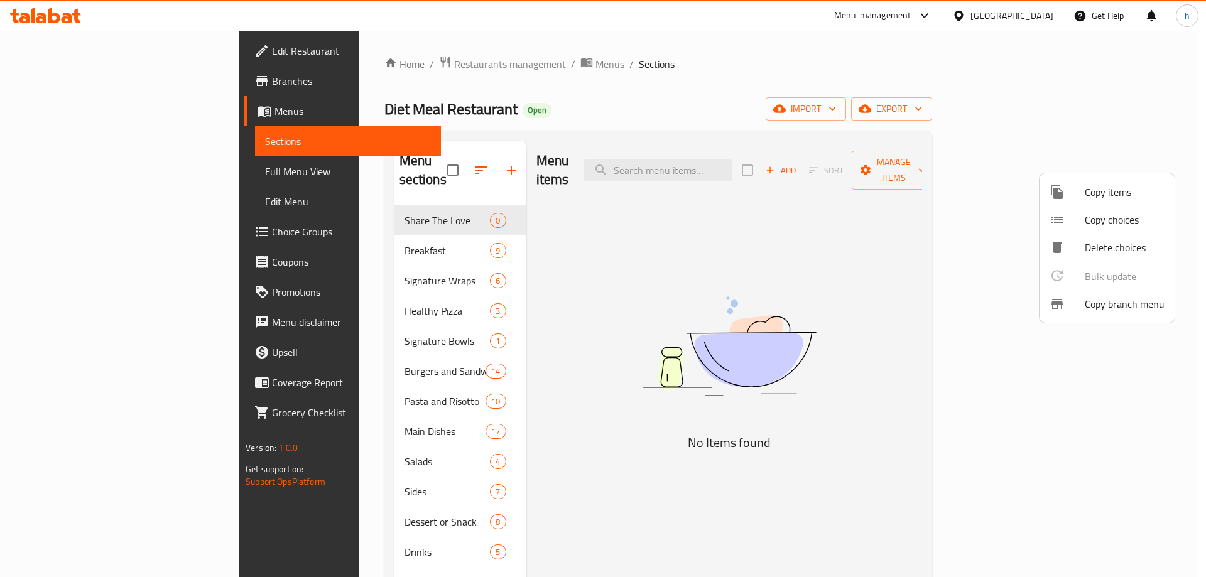
click at [83, 82] on div at bounding box center [603, 288] width 1206 height 577
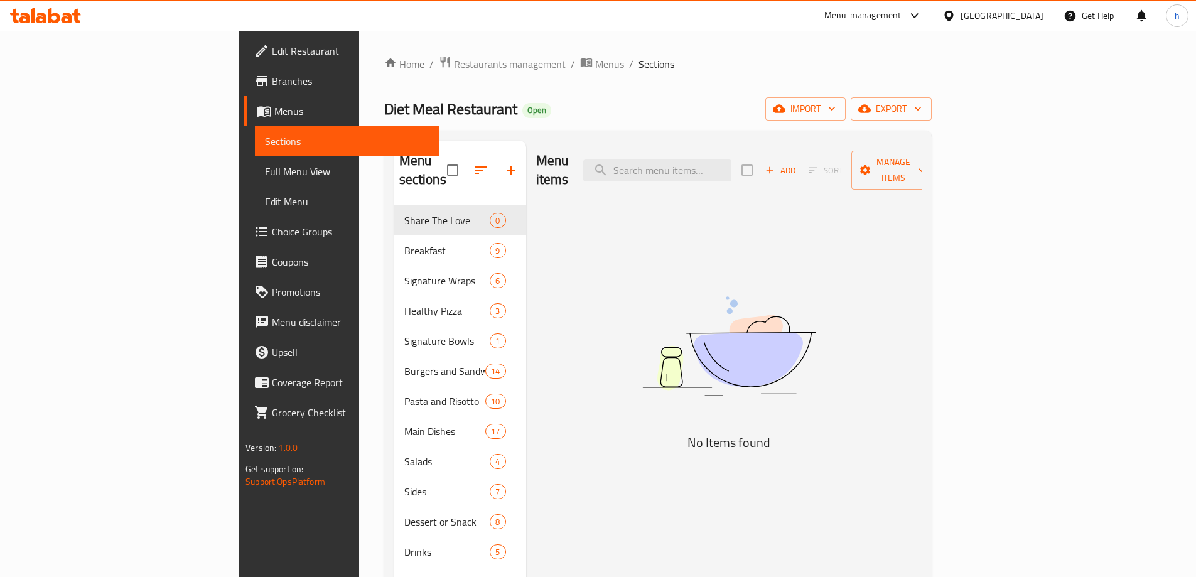
click at [272, 82] on span "Branches" at bounding box center [350, 80] width 157 height 15
